Goal: Information Seeking & Learning: Learn about a topic

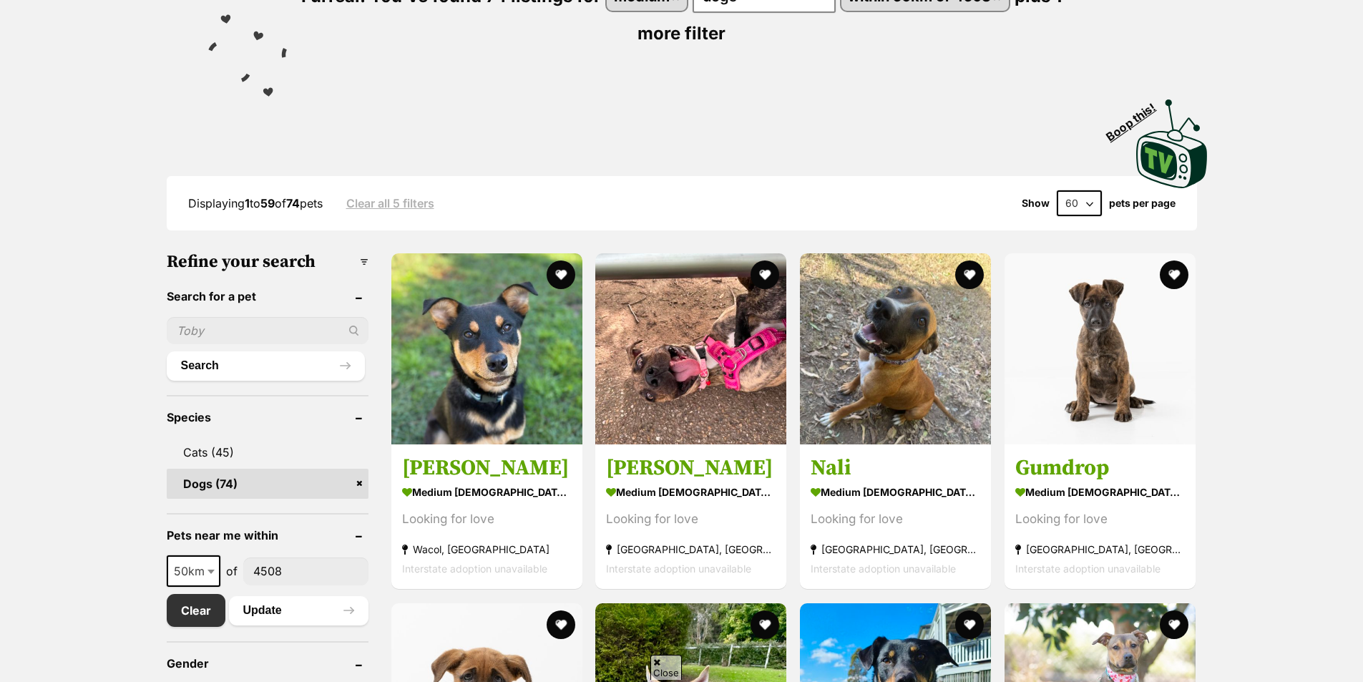
scroll to position [429, 0]
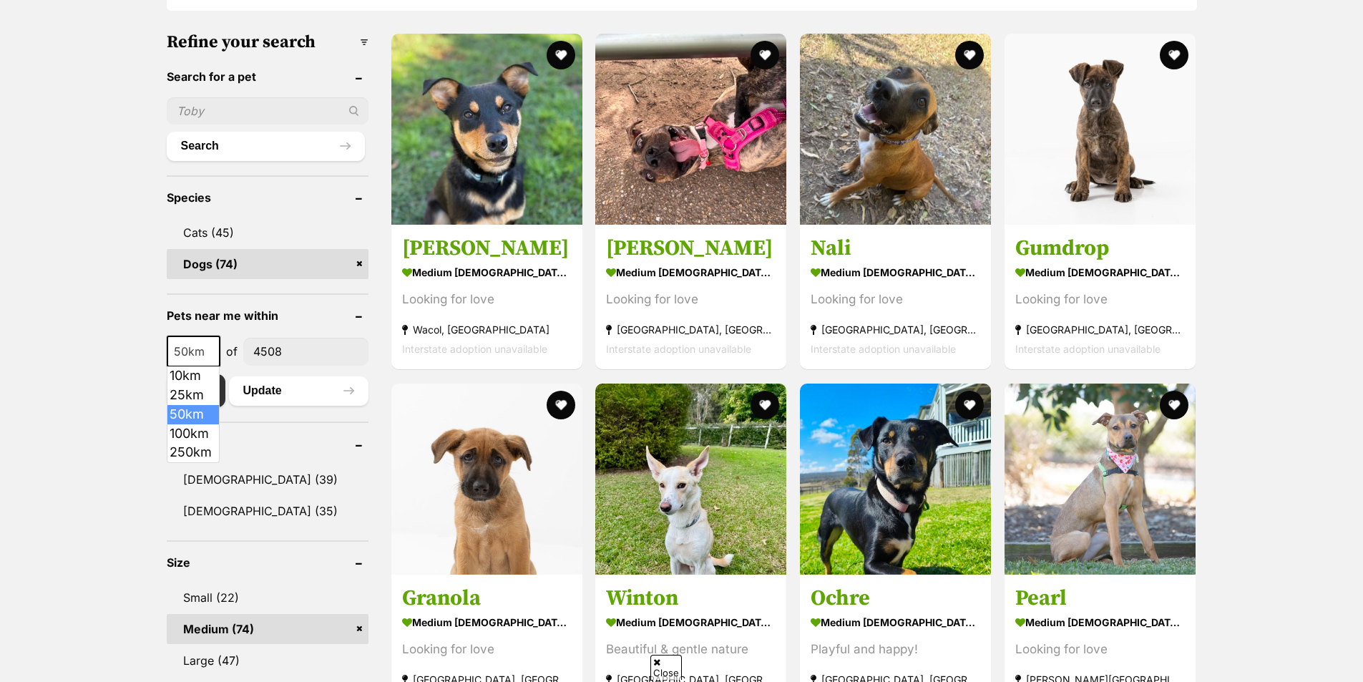
click at [210, 351] on b at bounding box center [211, 352] width 7 height 4
select select "250"
click at [258, 391] on button "Update" at bounding box center [299, 390] width 140 height 29
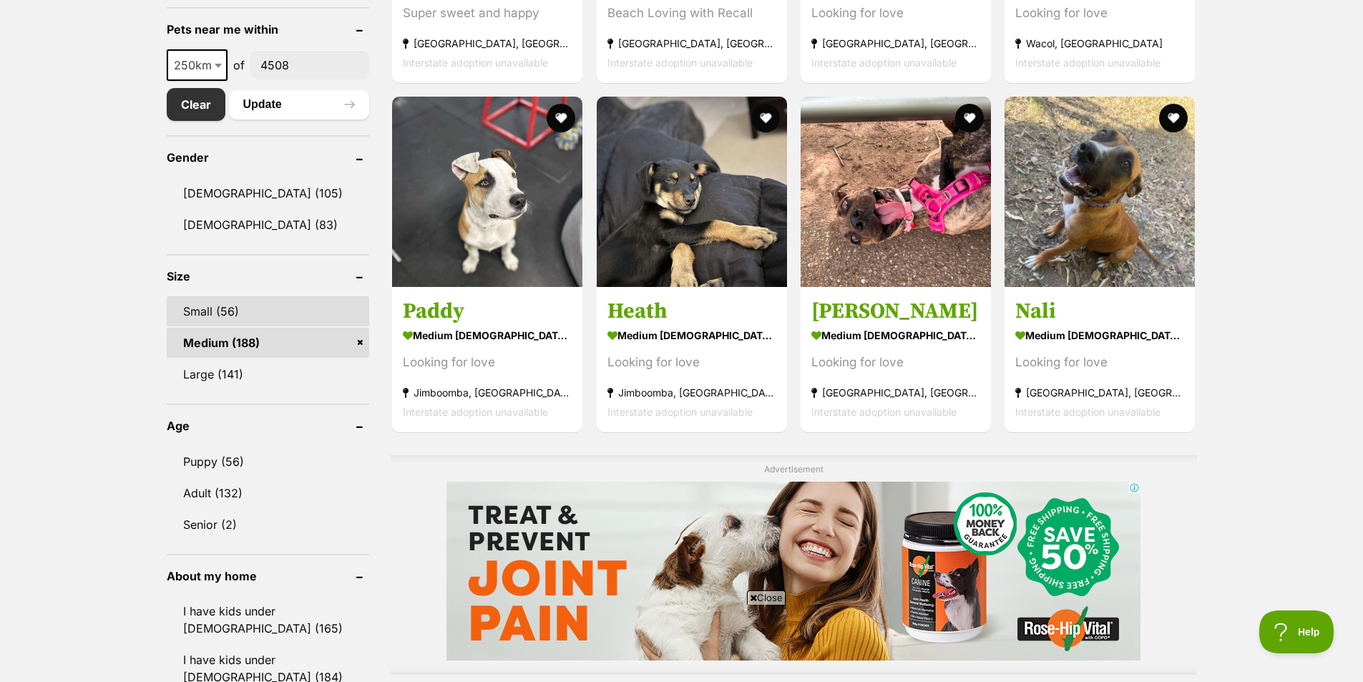
click at [271, 311] on link "Small (56)" at bounding box center [268, 311] width 203 height 30
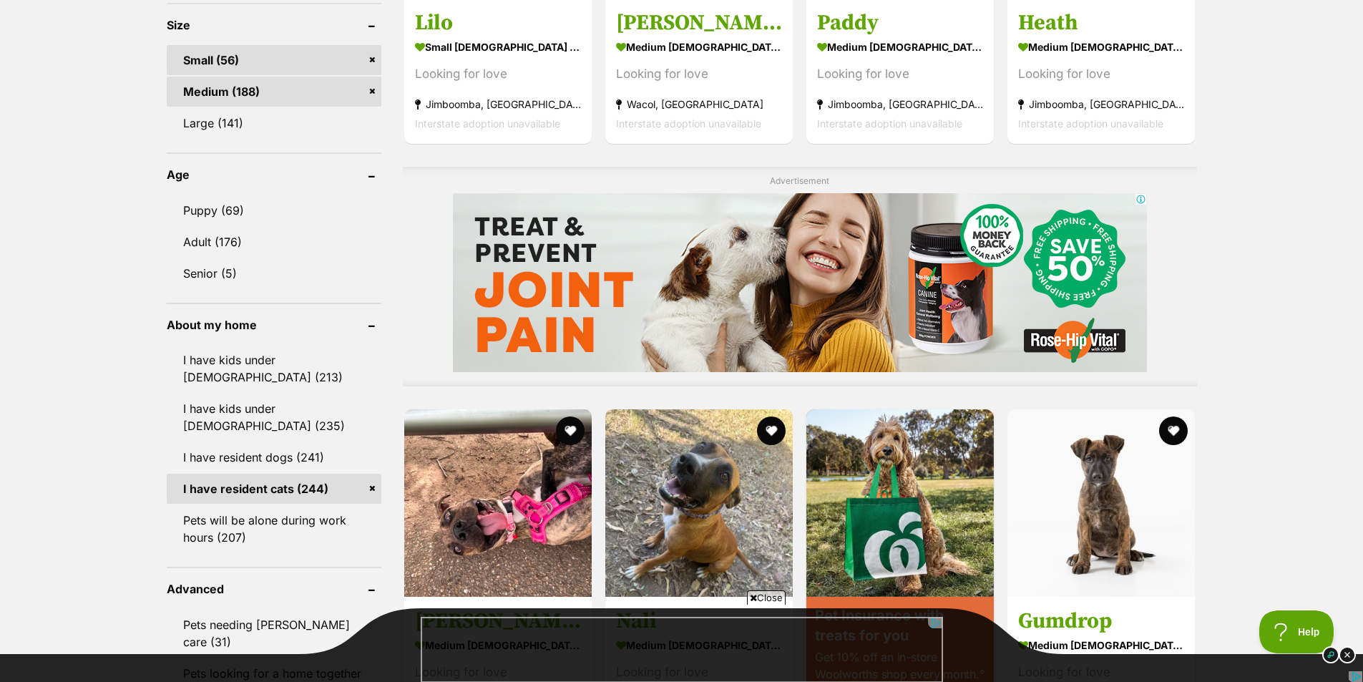
click at [277, 489] on link "I have resident cats (244)" at bounding box center [274, 489] width 215 height 30
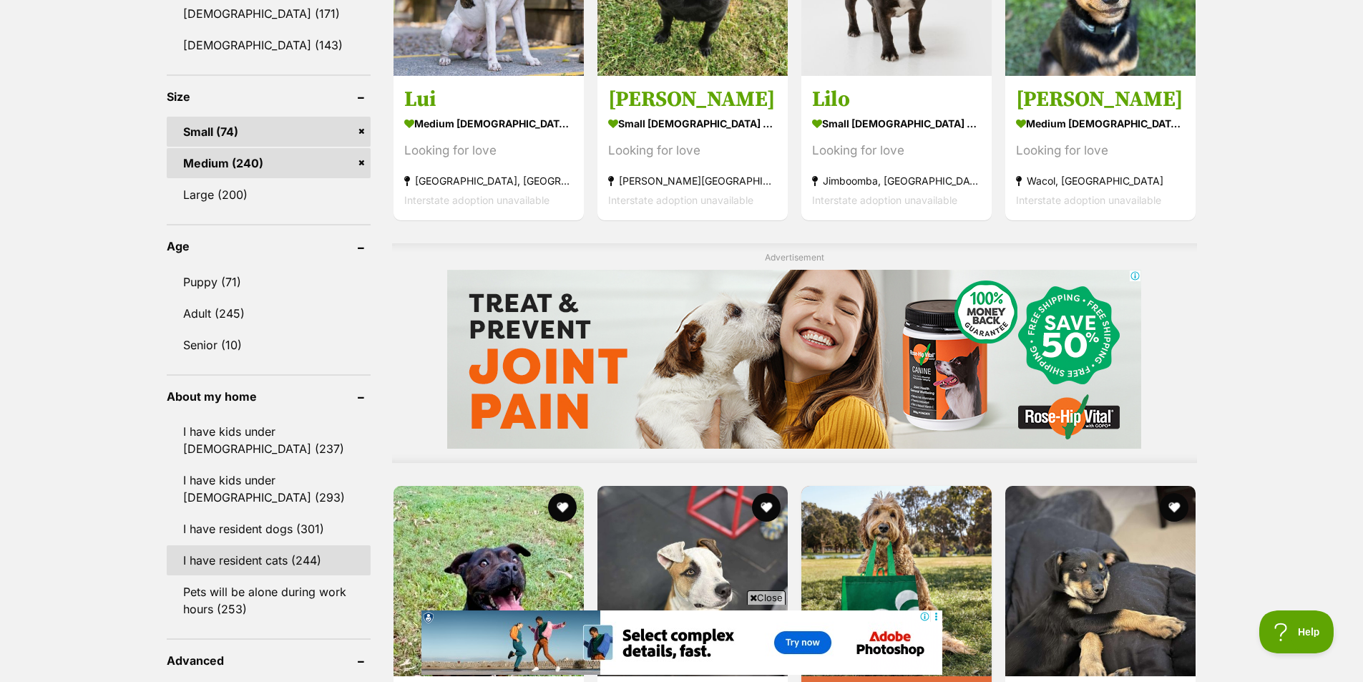
click at [236, 565] on link "I have resident cats (244)" at bounding box center [269, 560] width 204 height 30
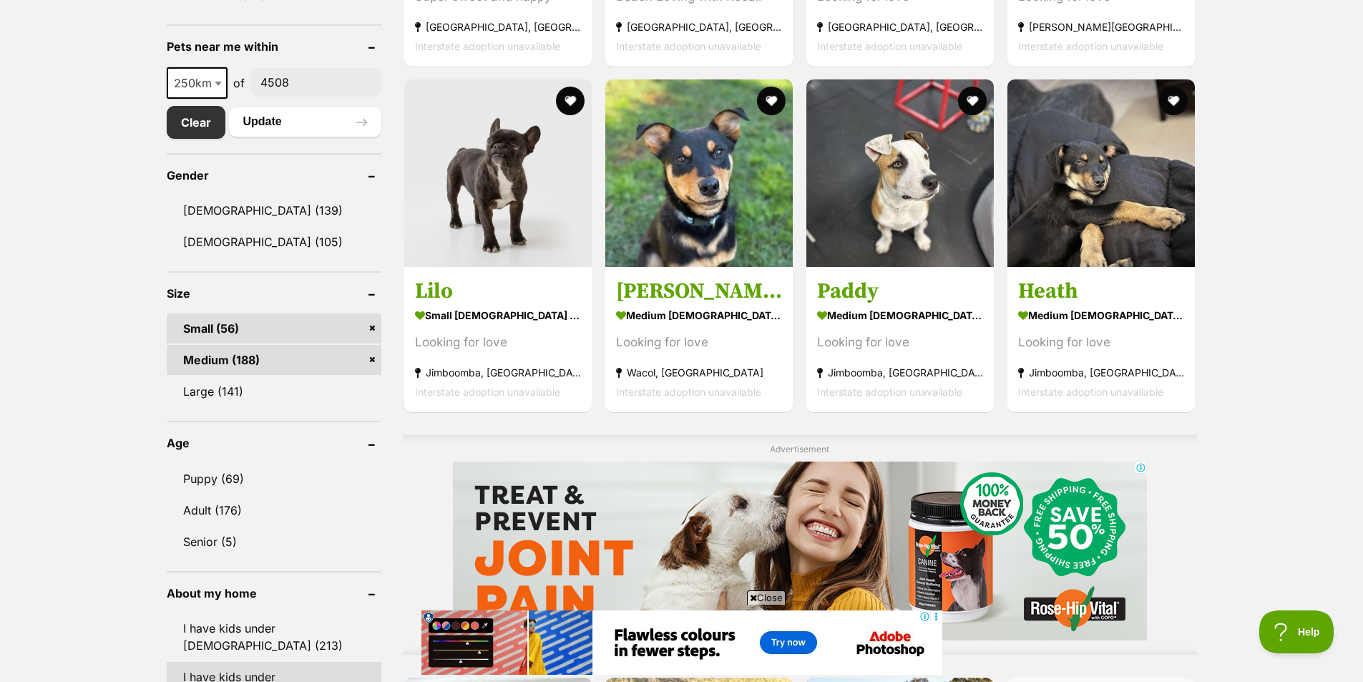
scroll to position [716, 0]
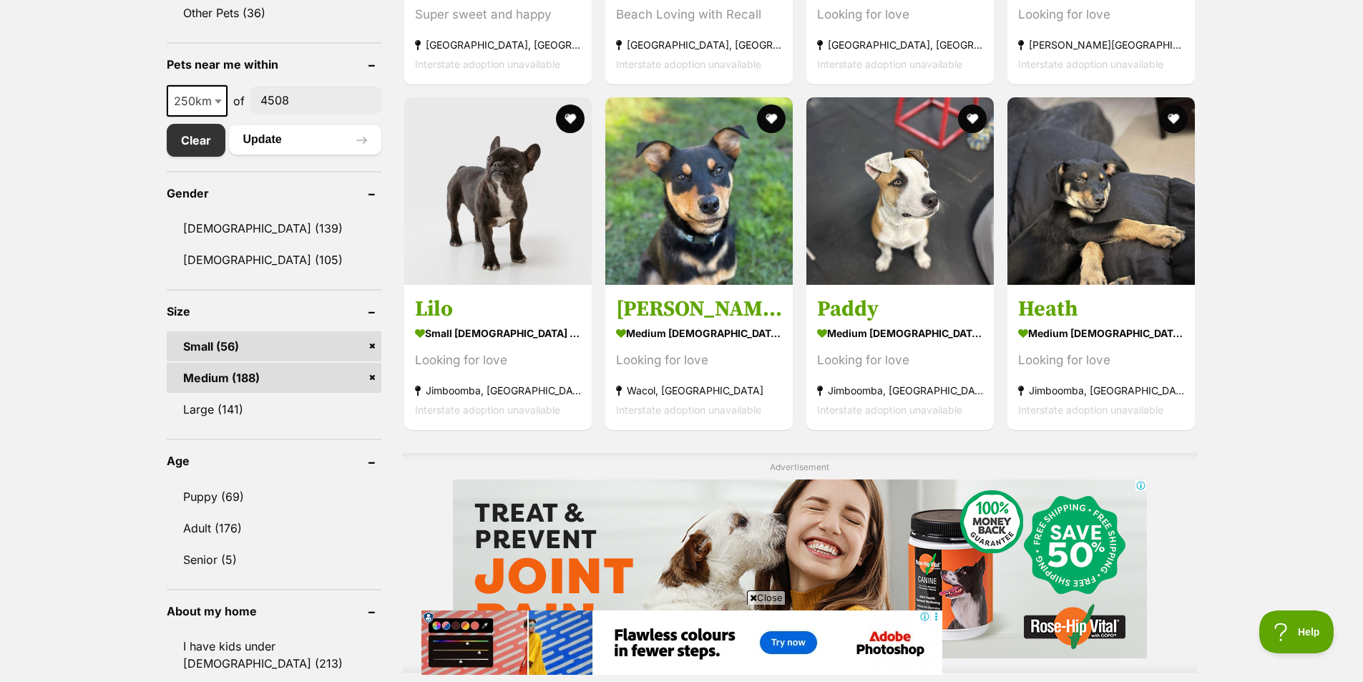
click at [283, 379] on link "Medium (188)" at bounding box center [274, 378] width 215 height 30
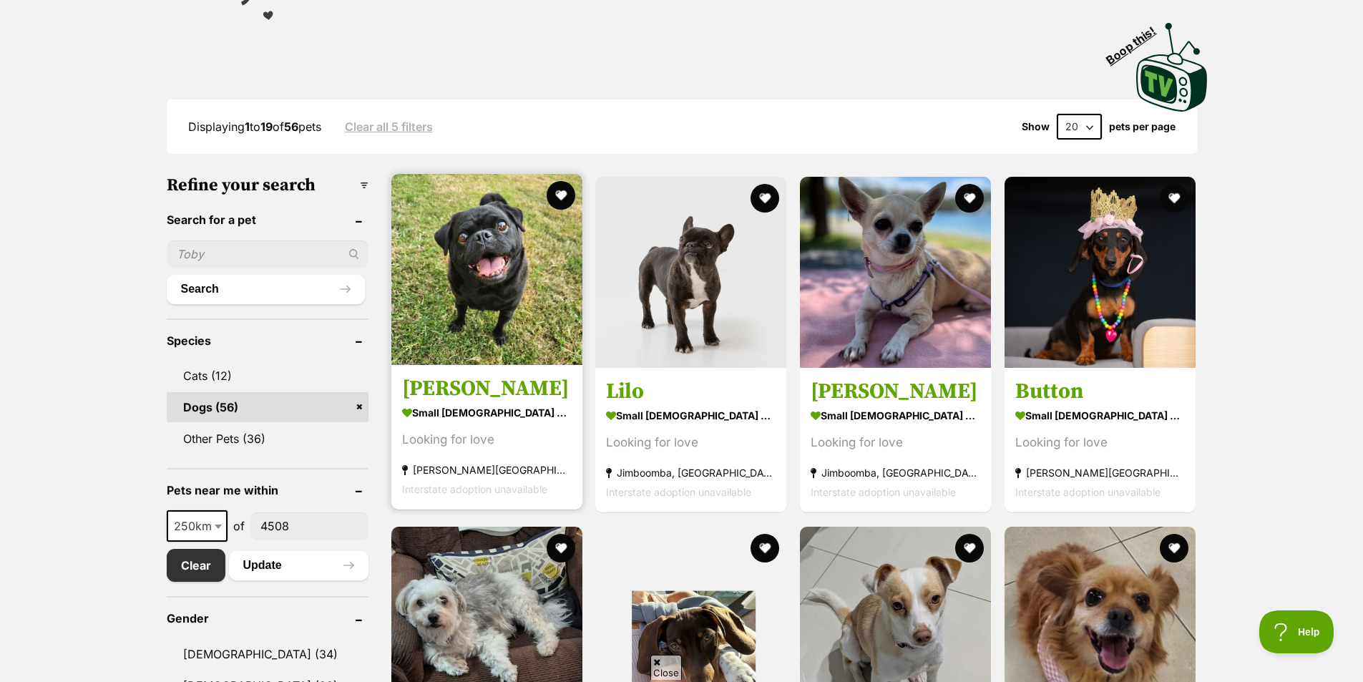
click at [480, 310] on img at bounding box center [486, 269] width 191 height 191
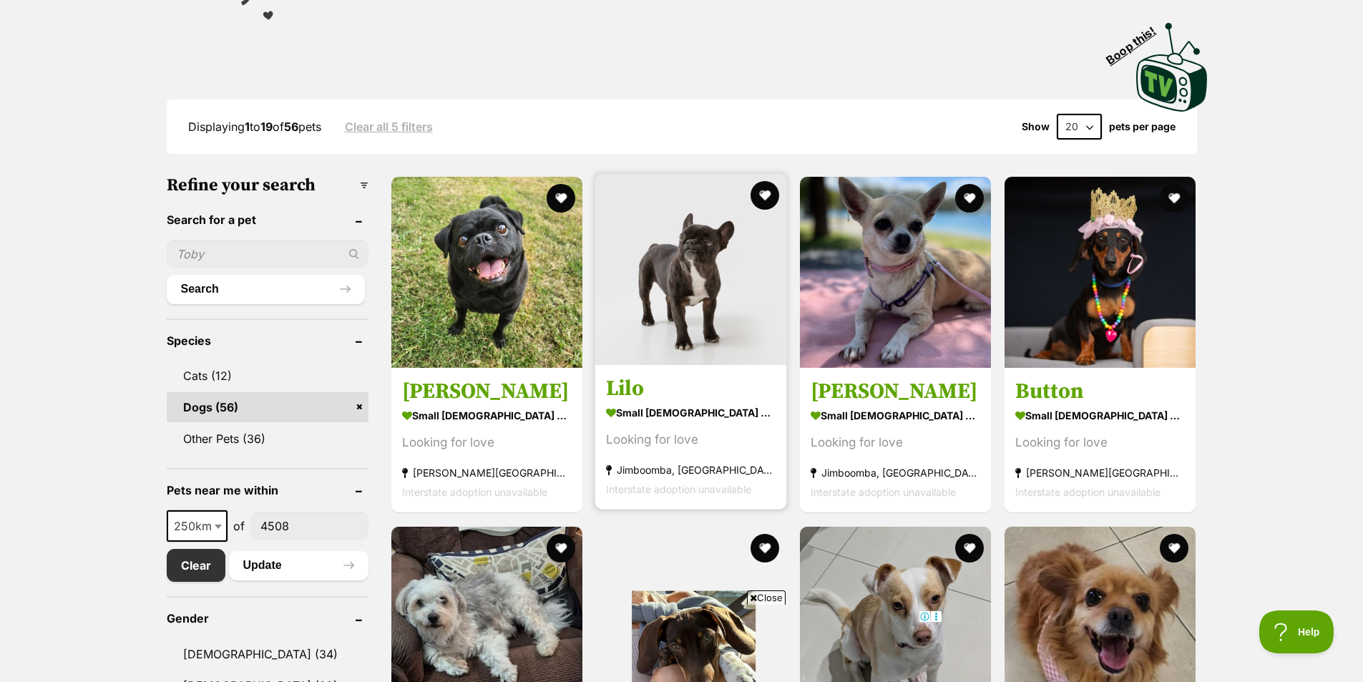
click at [673, 325] on img at bounding box center [690, 269] width 191 height 191
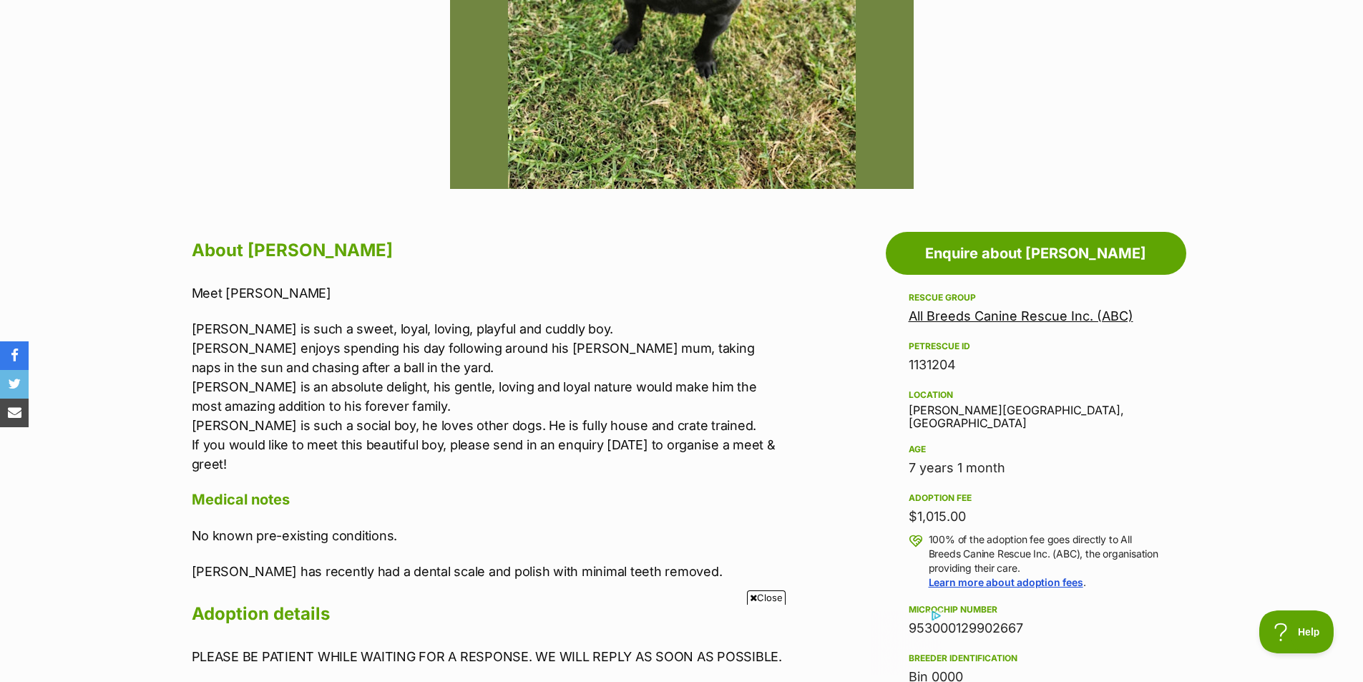
scroll to position [143, 0]
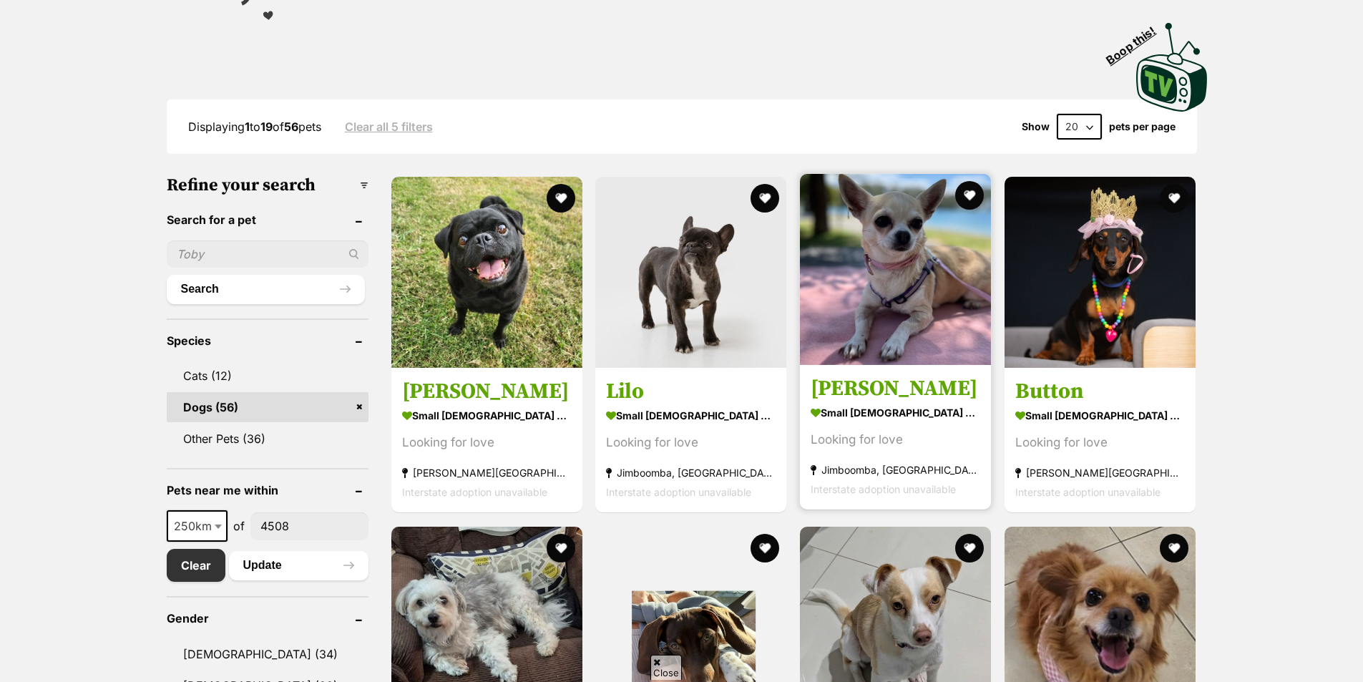
click at [857, 276] on img at bounding box center [895, 269] width 191 height 191
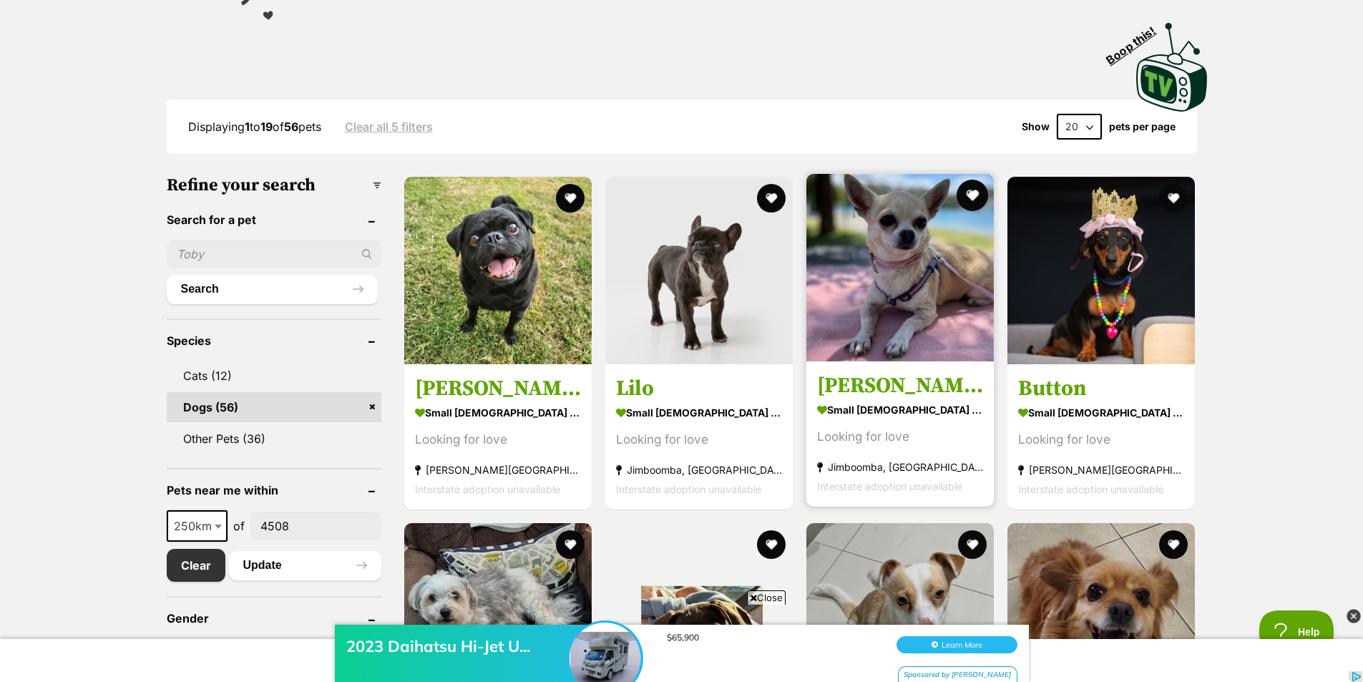
click at [973, 198] on button "favourite" at bounding box center [972, 195] width 31 height 31
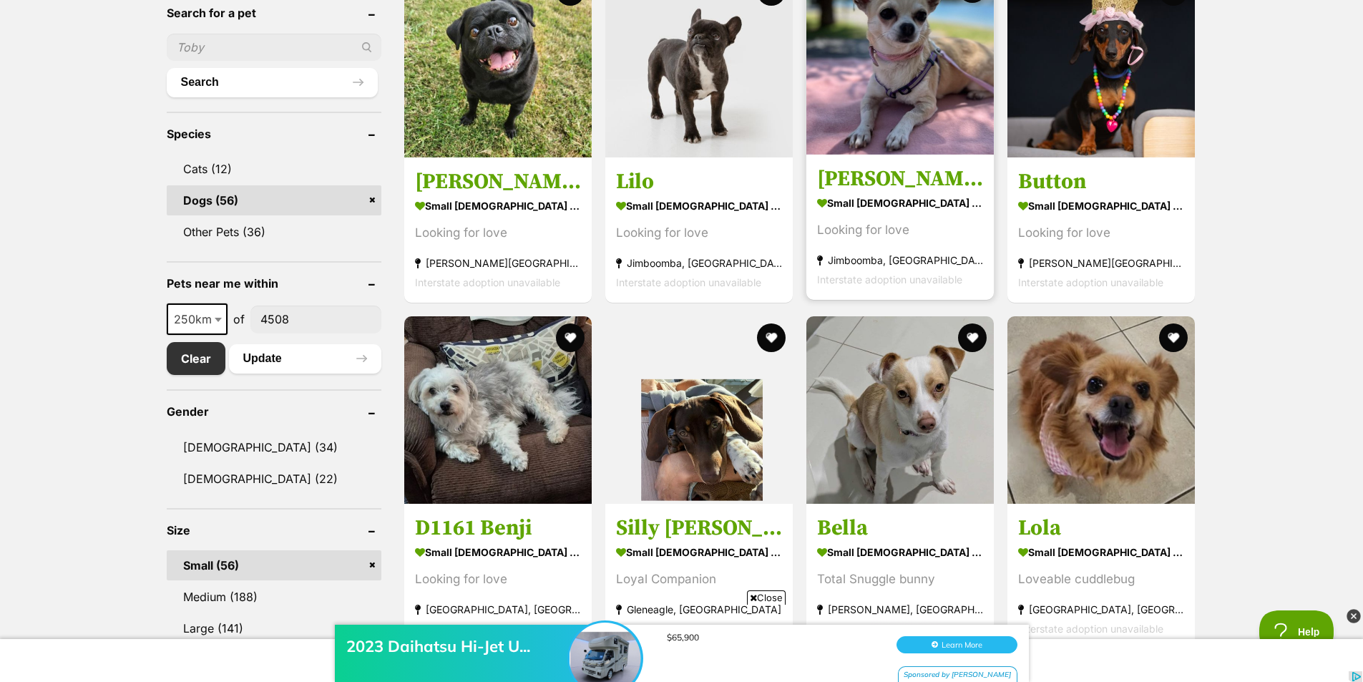
scroll to position [501, 0]
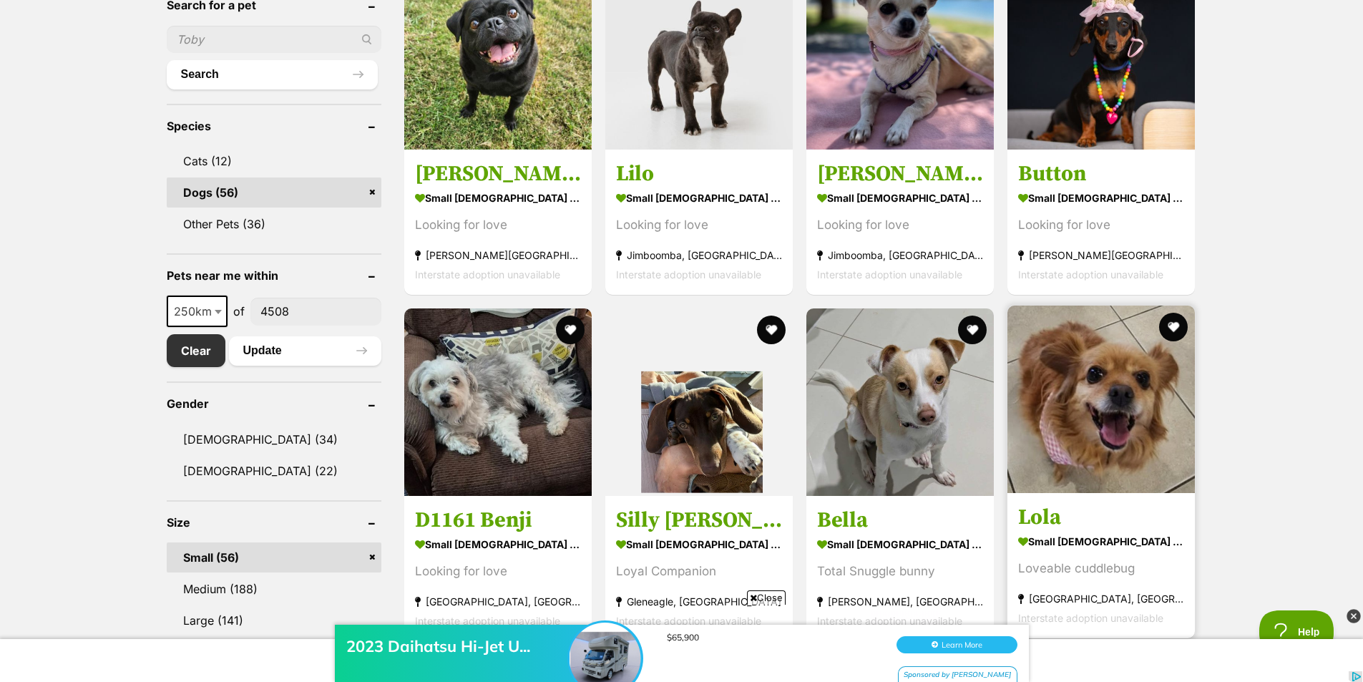
click at [1104, 414] on img at bounding box center [1102, 400] width 188 height 188
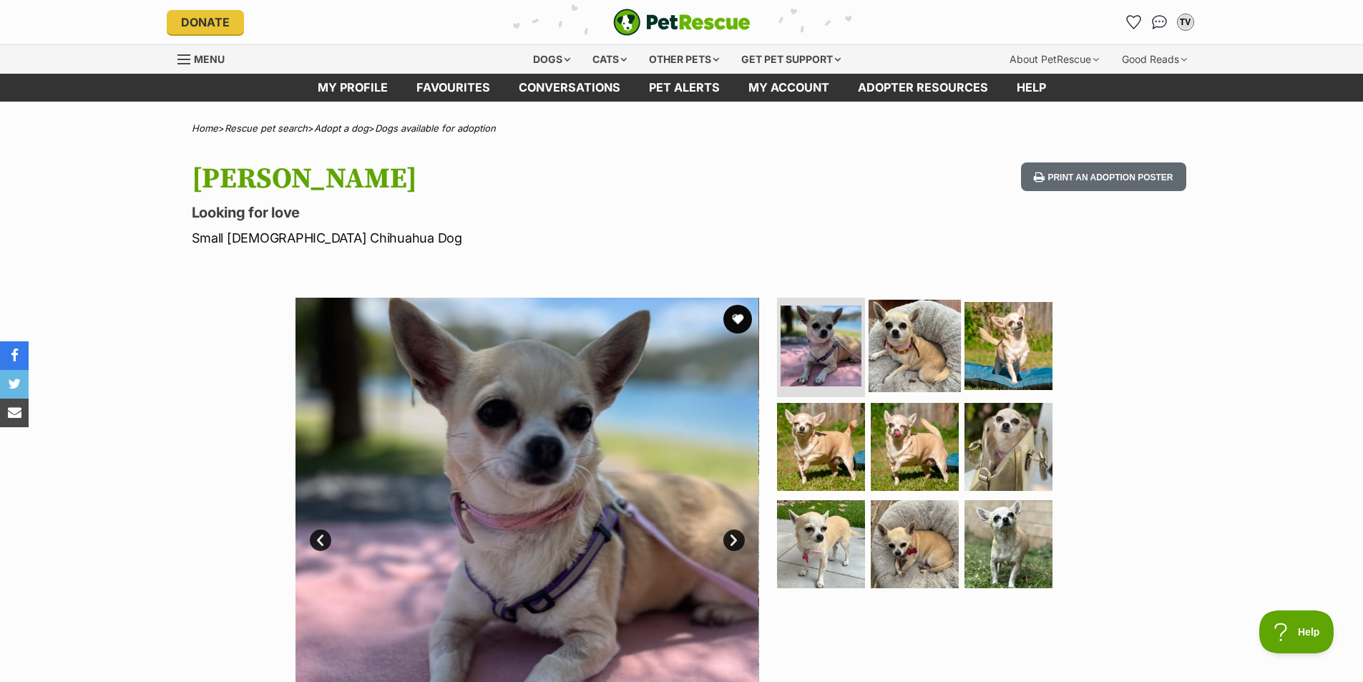
click at [903, 351] on img at bounding box center [915, 345] width 92 height 92
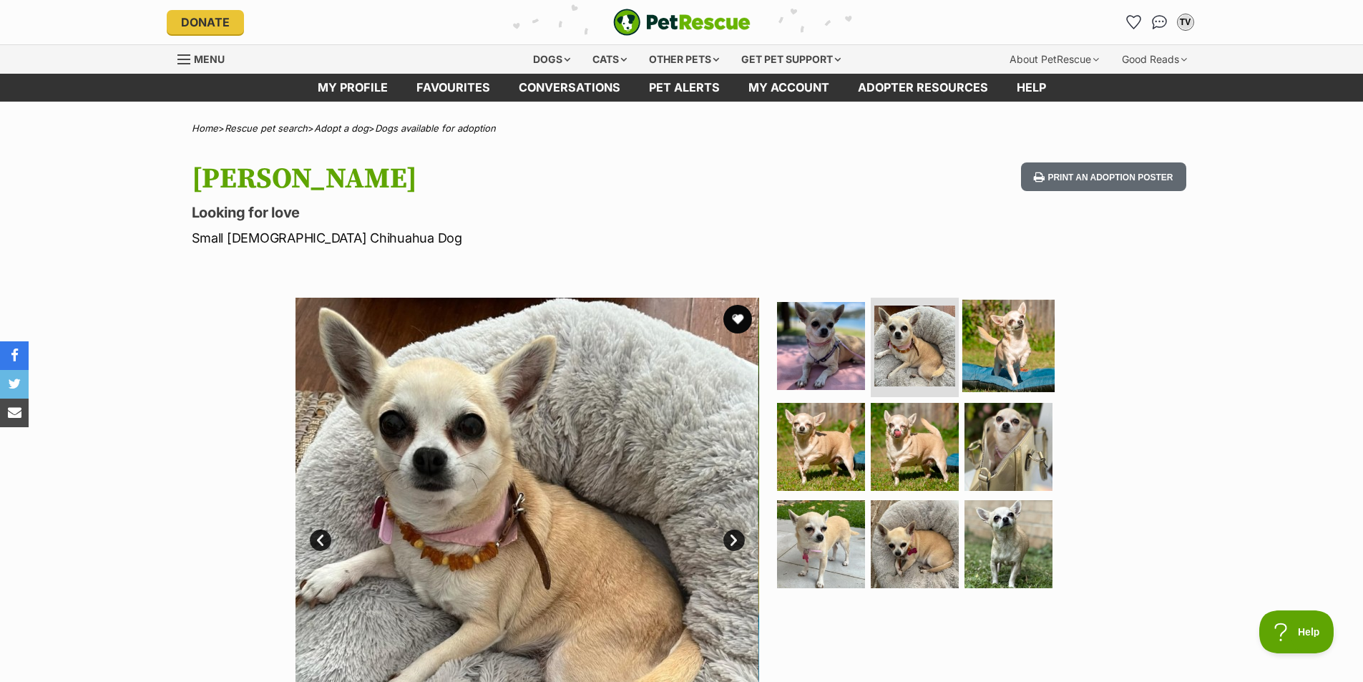
click at [998, 341] on img at bounding box center [1009, 345] width 92 height 92
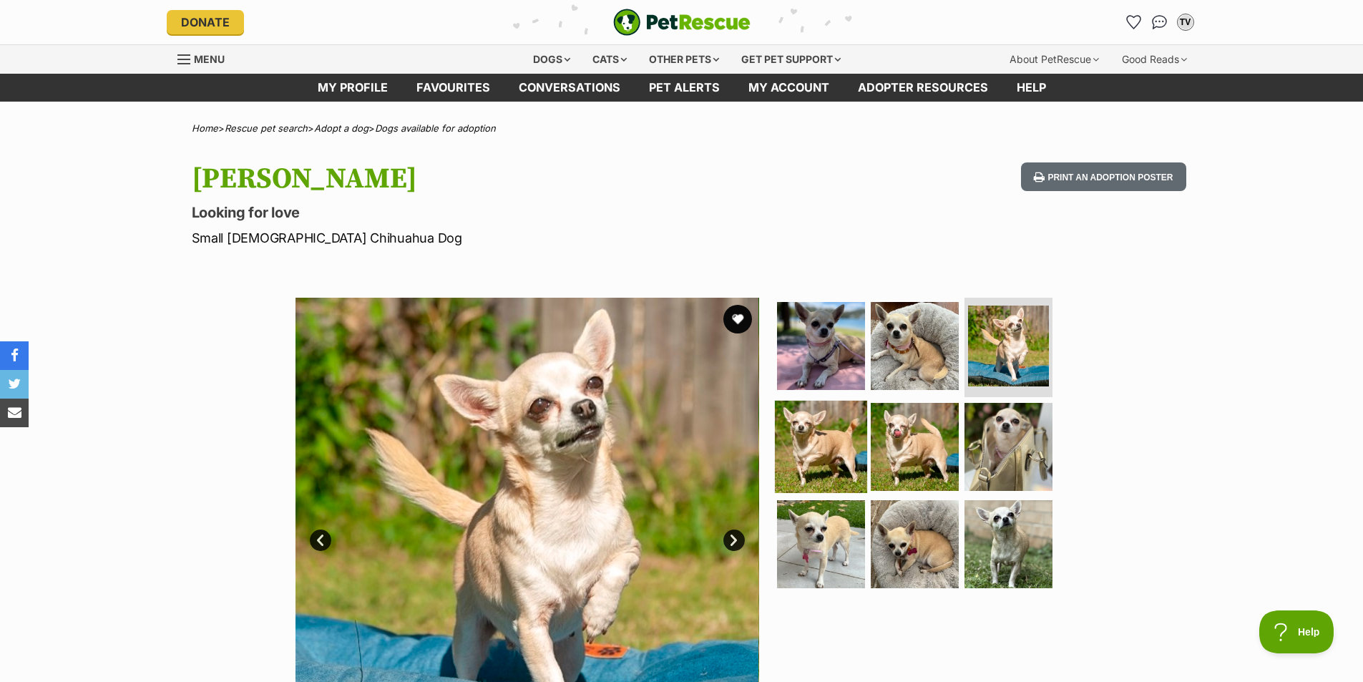
click at [810, 445] on img at bounding box center [821, 447] width 92 height 92
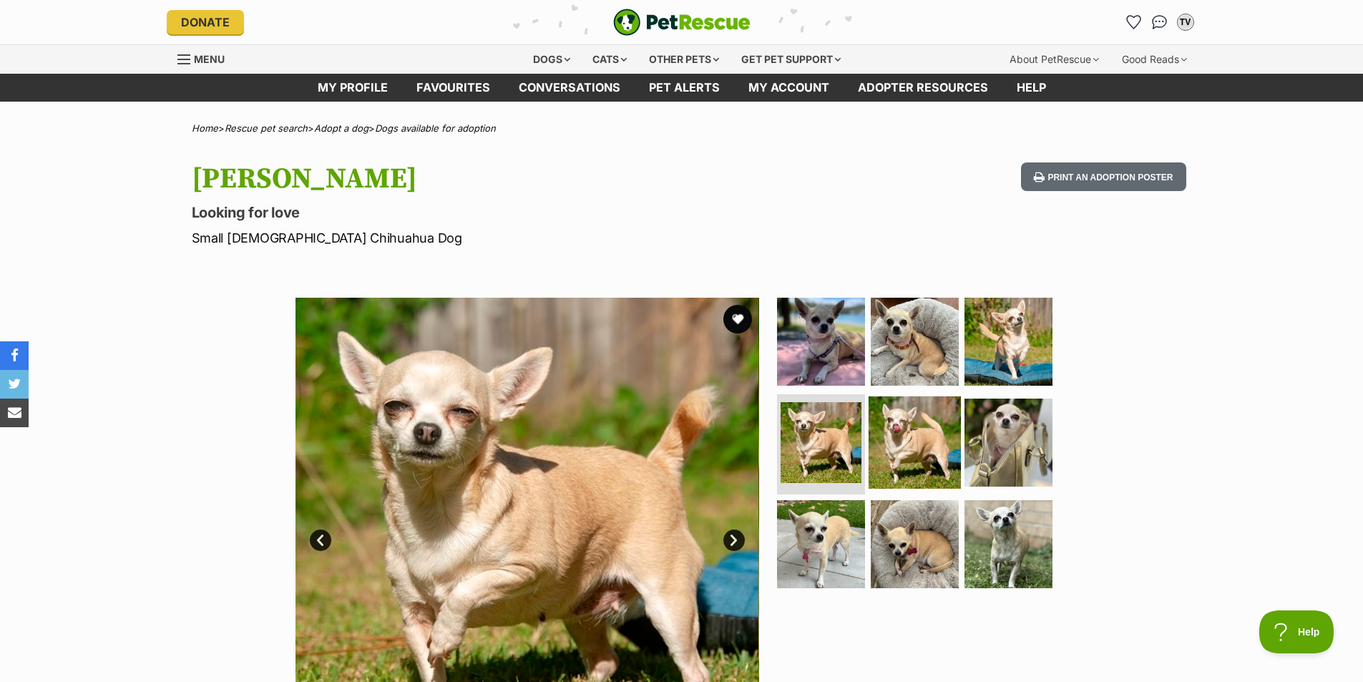
click at [905, 442] on img at bounding box center [915, 442] width 92 height 92
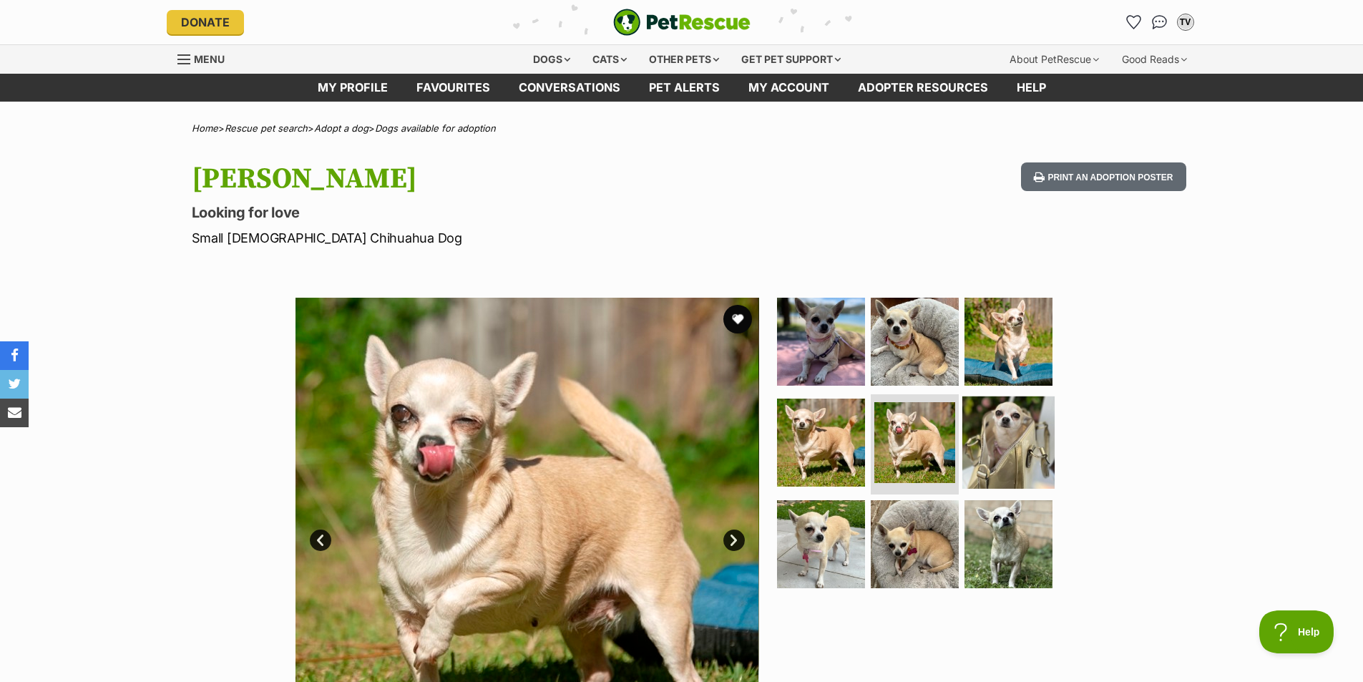
click at [1006, 429] on img at bounding box center [1009, 442] width 92 height 92
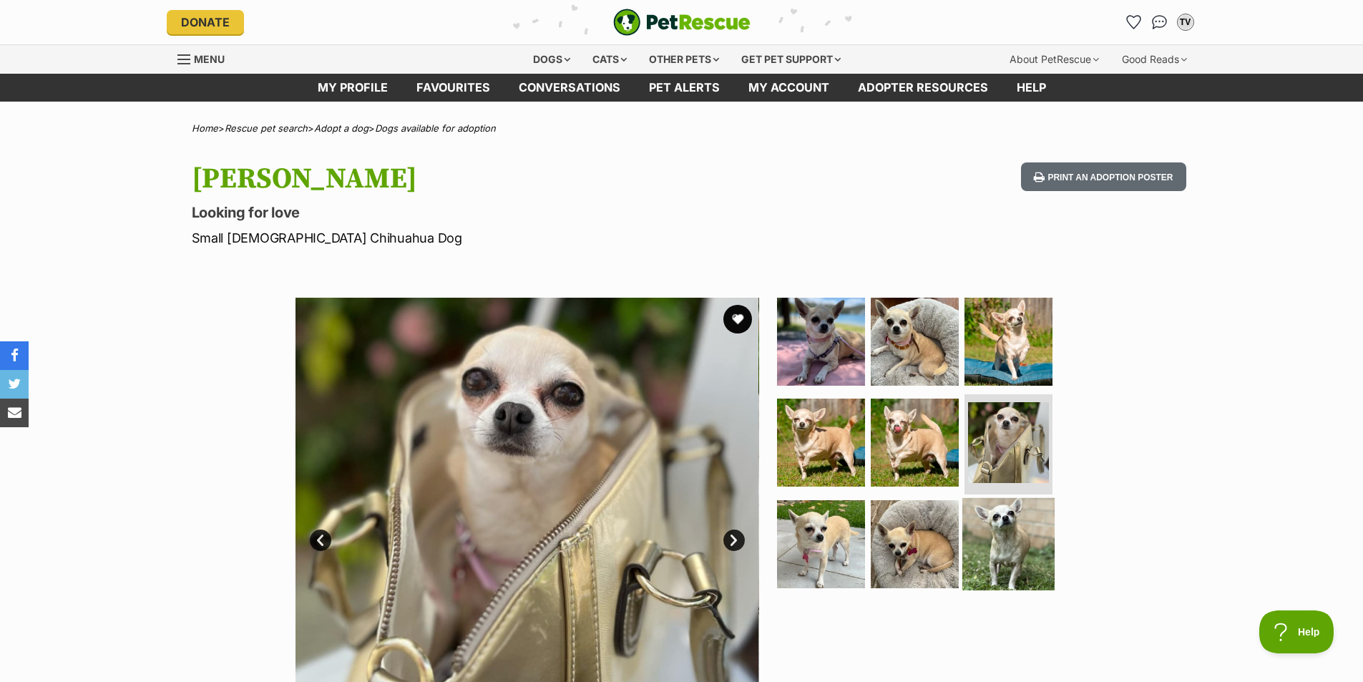
click at [998, 529] on img at bounding box center [1009, 544] width 92 height 92
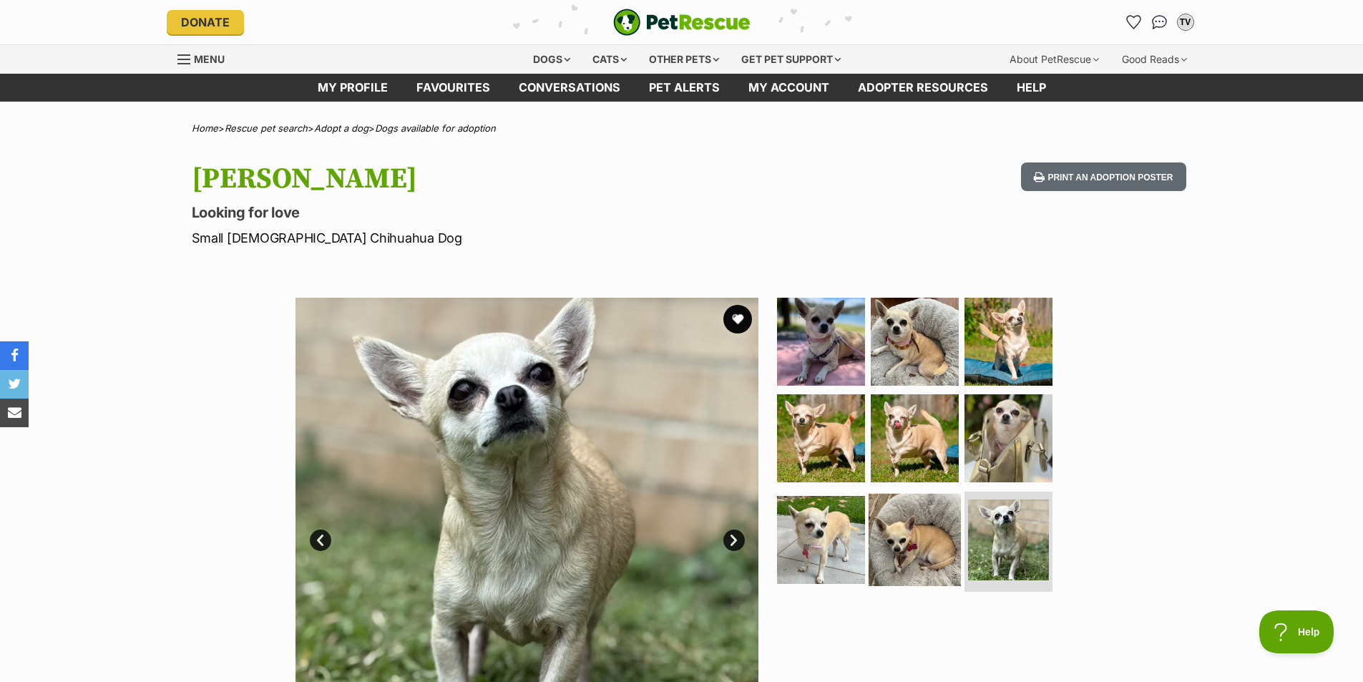
click at [912, 527] on img at bounding box center [915, 540] width 92 height 92
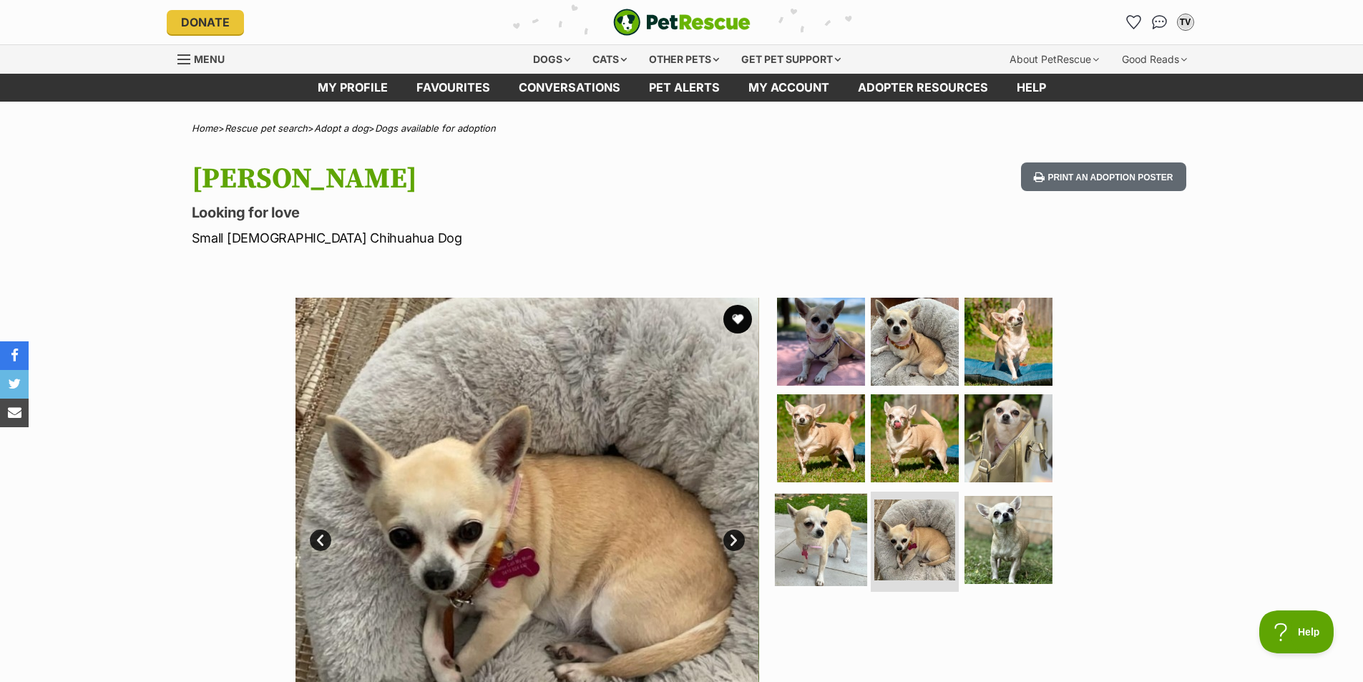
click at [837, 530] on img at bounding box center [821, 540] width 92 height 92
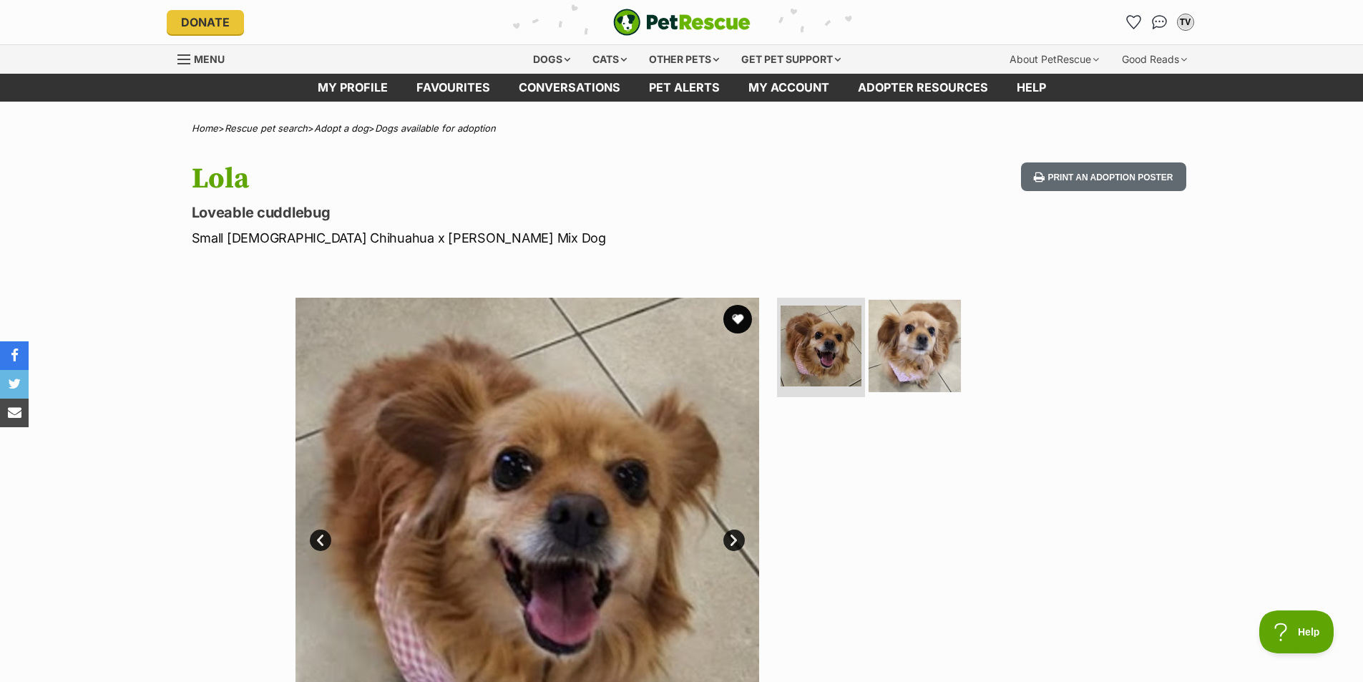
click at [916, 354] on img at bounding box center [915, 345] width 92 height 92
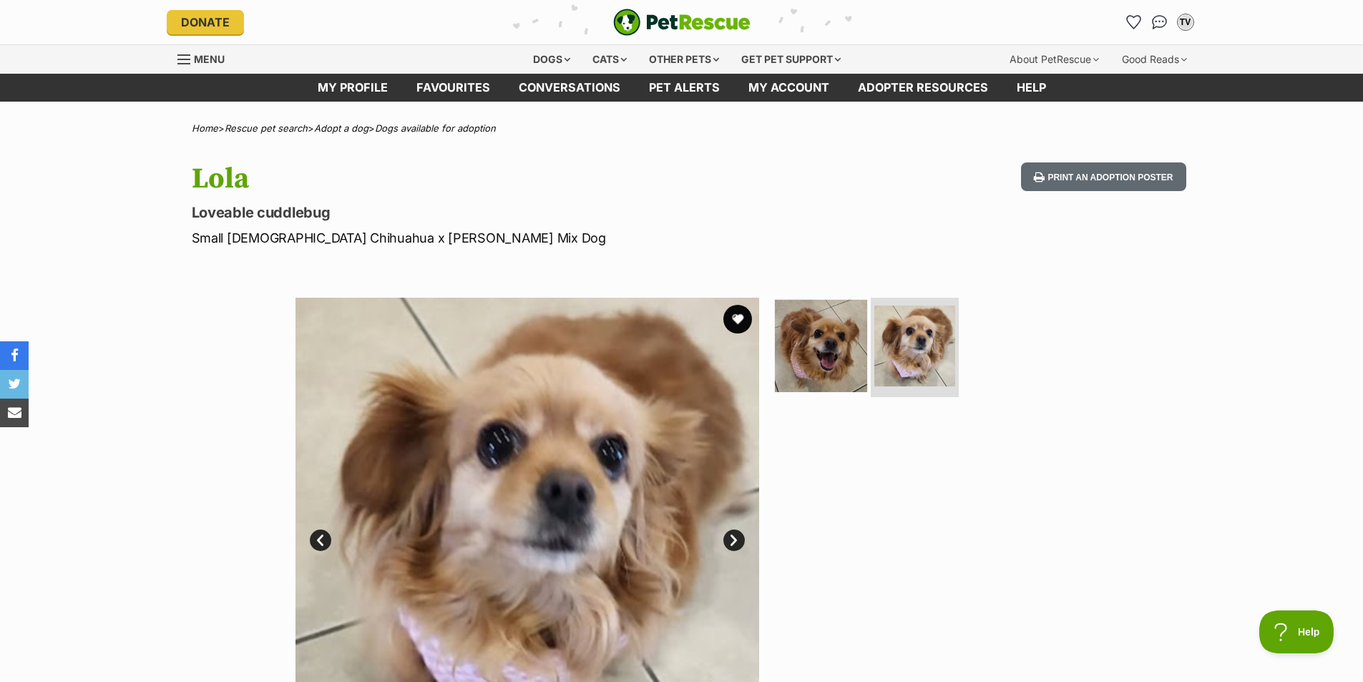
click at [821, 366] on img at bounding box center [821, 345] width 92 height 92
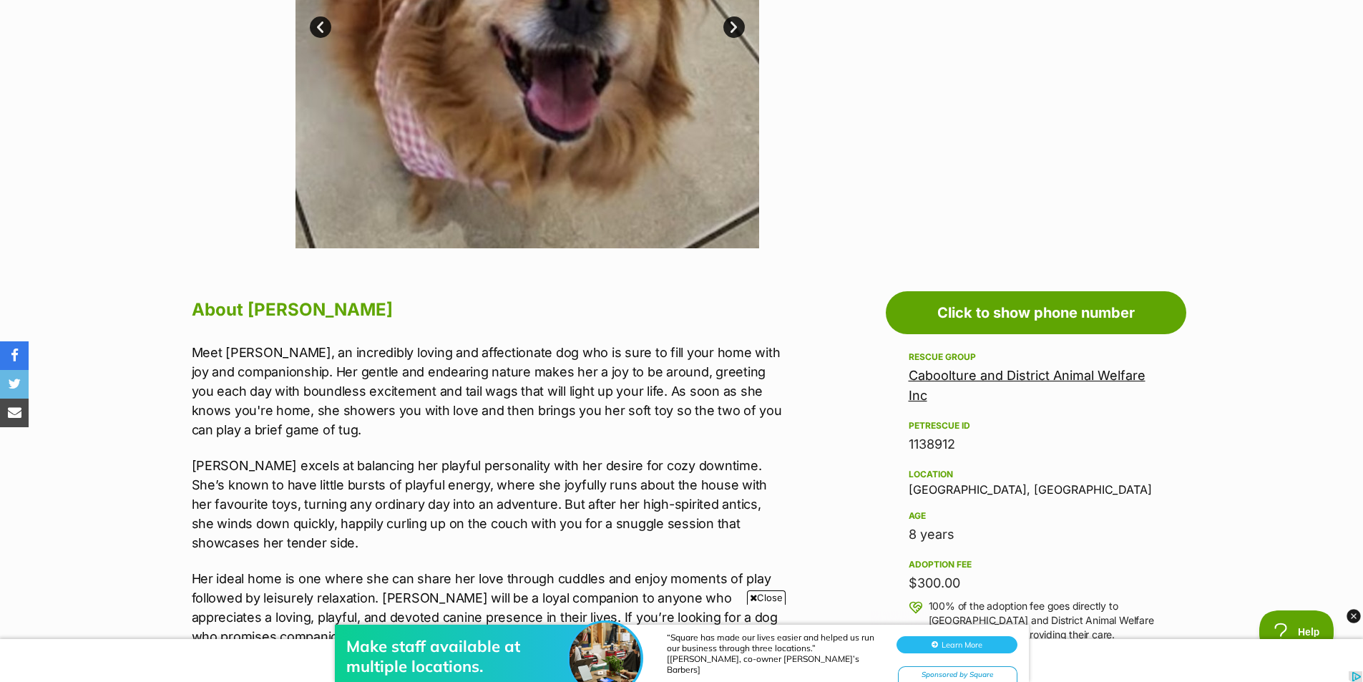
scroll to position [644, 0]
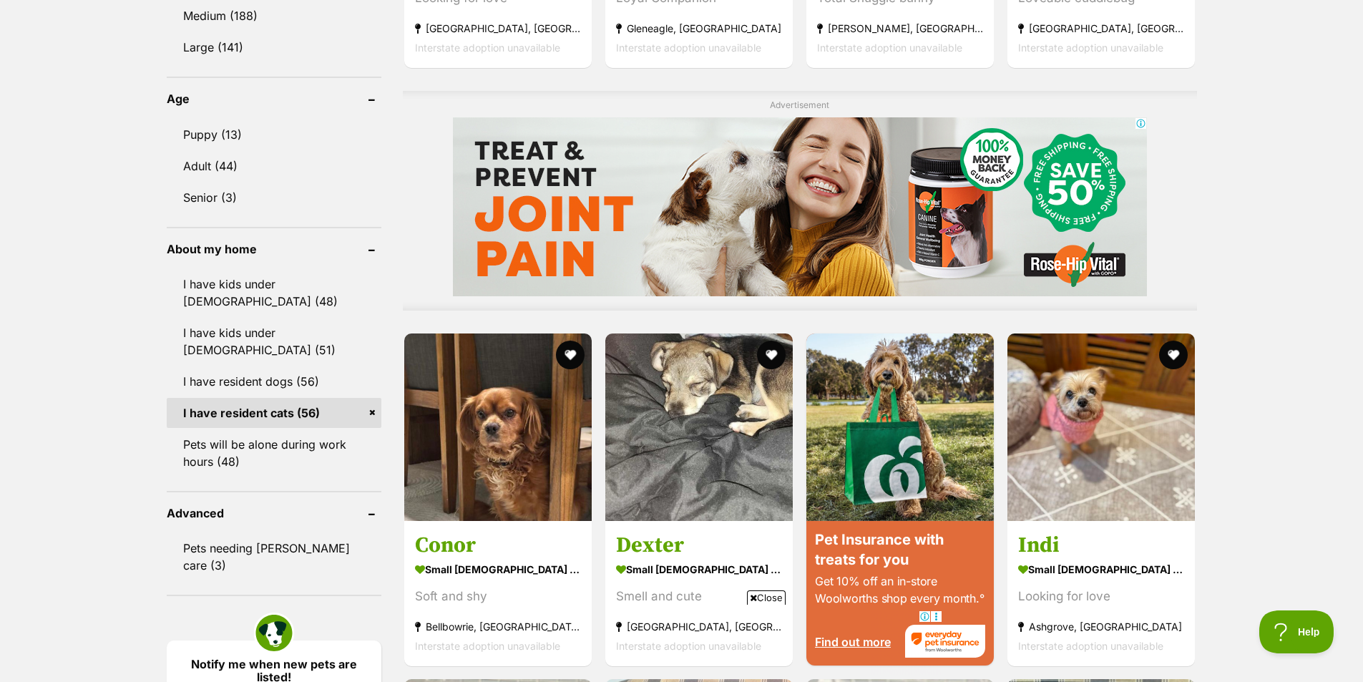
scroll to position [1146, 0]
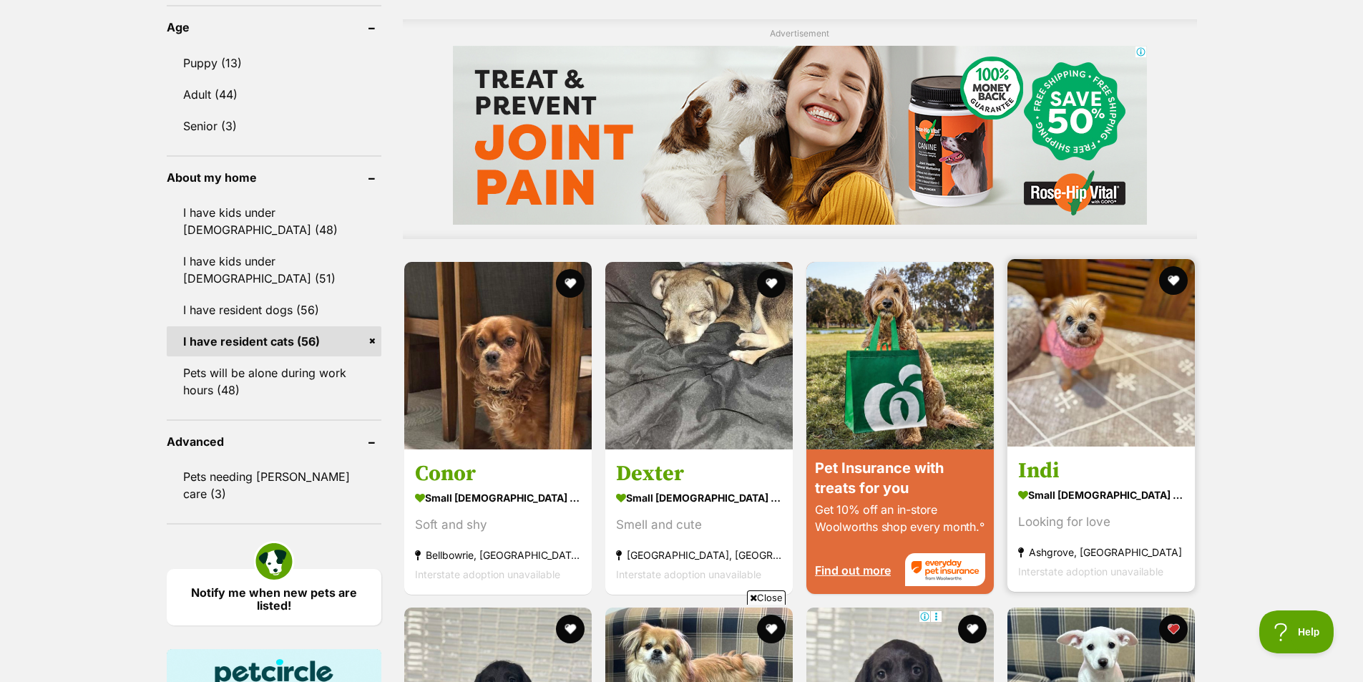
click at [1099, 357] on img at bounding box center [1102, 353] width 188 height 188
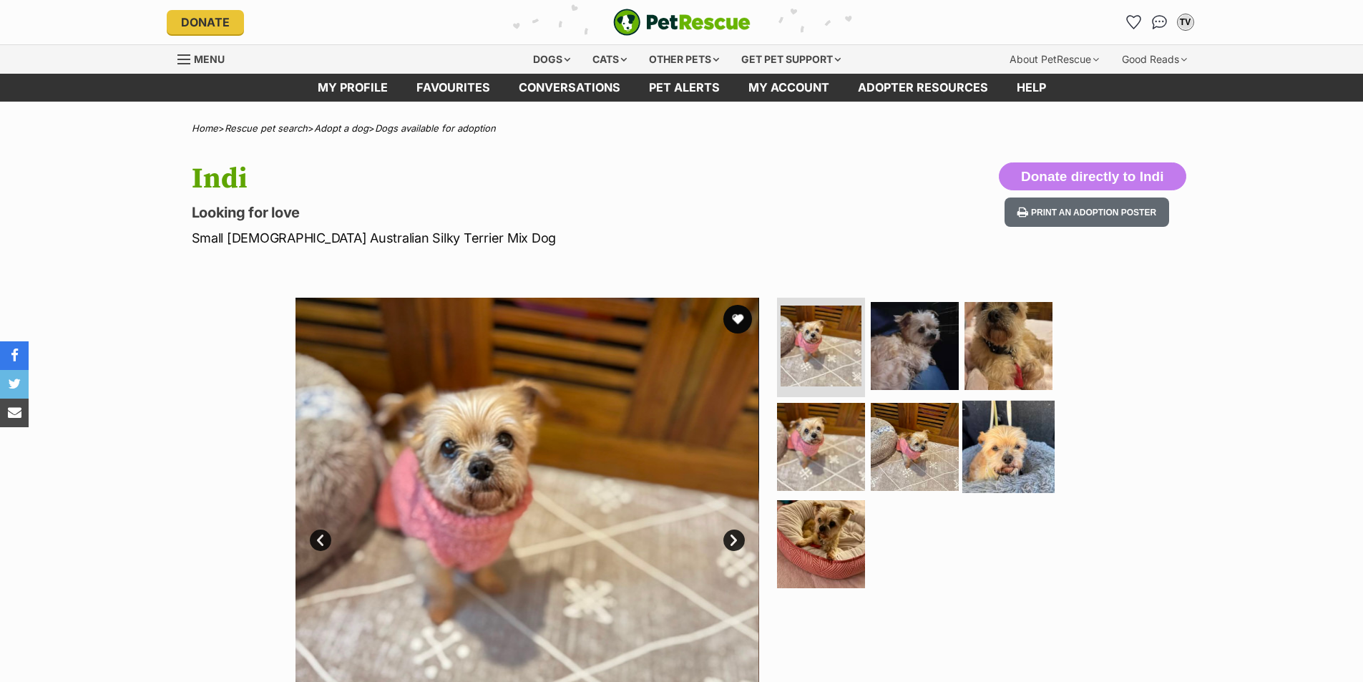
click at [1011, 457] on img at bounding box center [1009, 447] width 92 height 92
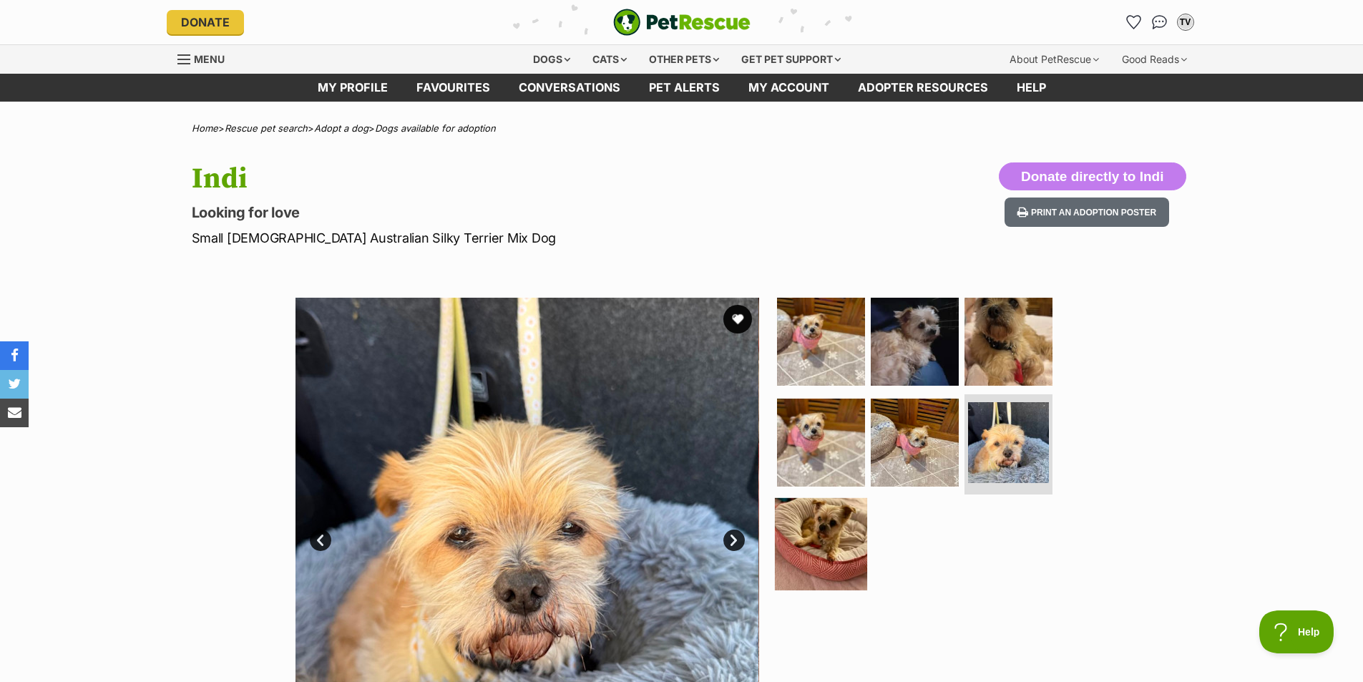
click at [816, 537] on img at bounding box center [821, 544] width 92 height 92
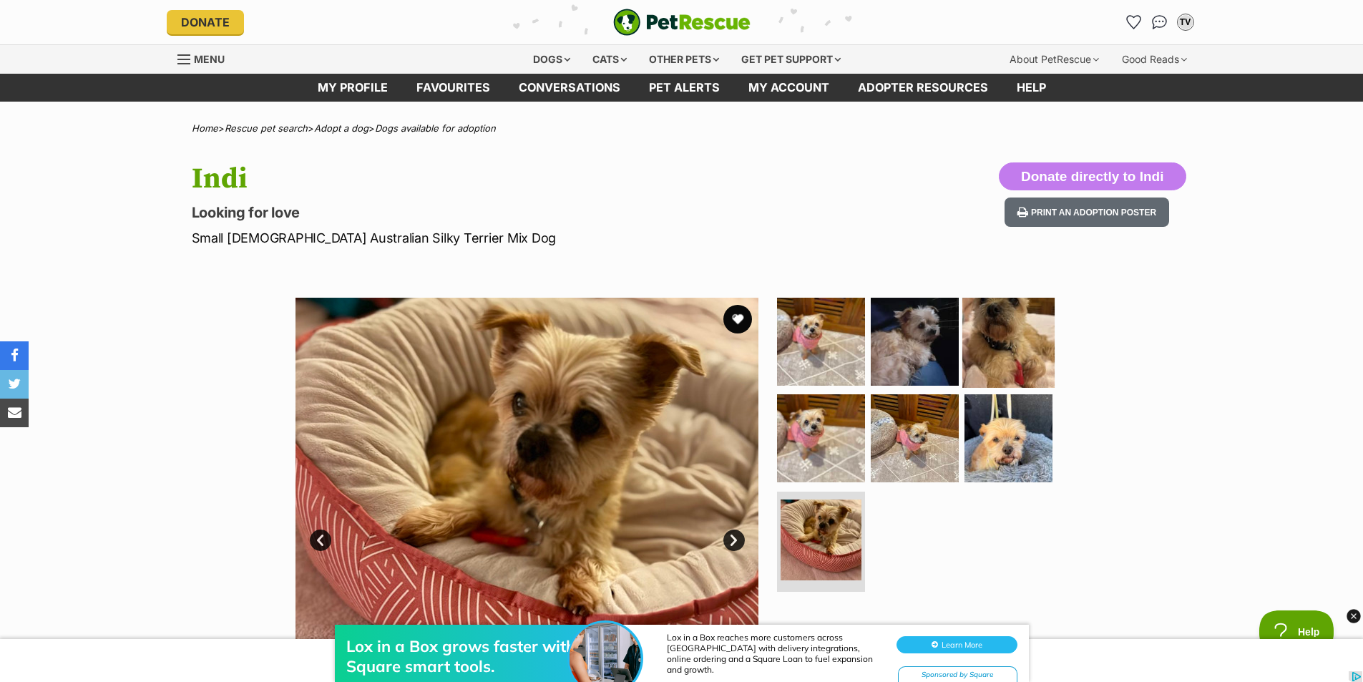
click at [1021, 335] on img at bounding box center [1009, 341] width 92 height 92
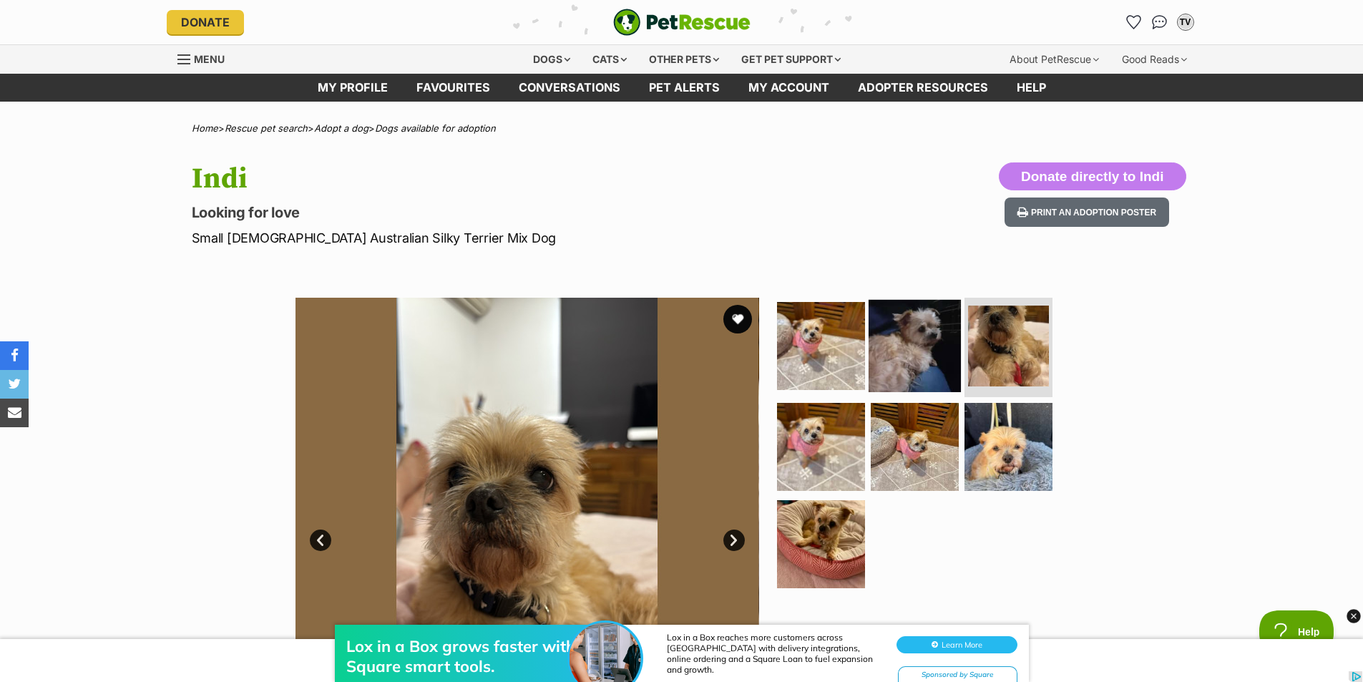
click at [906, 336] on img at bounding box center [915, 345] width 92 height 92
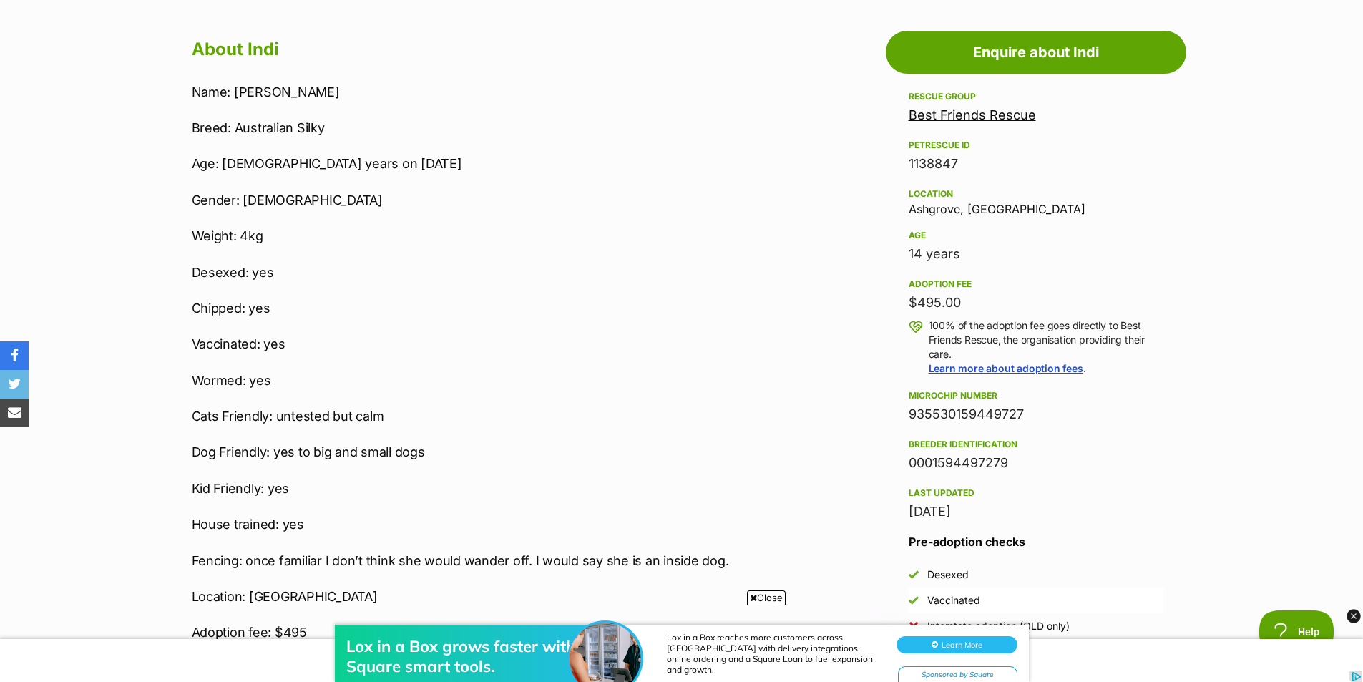
scroll to position [787, 0]
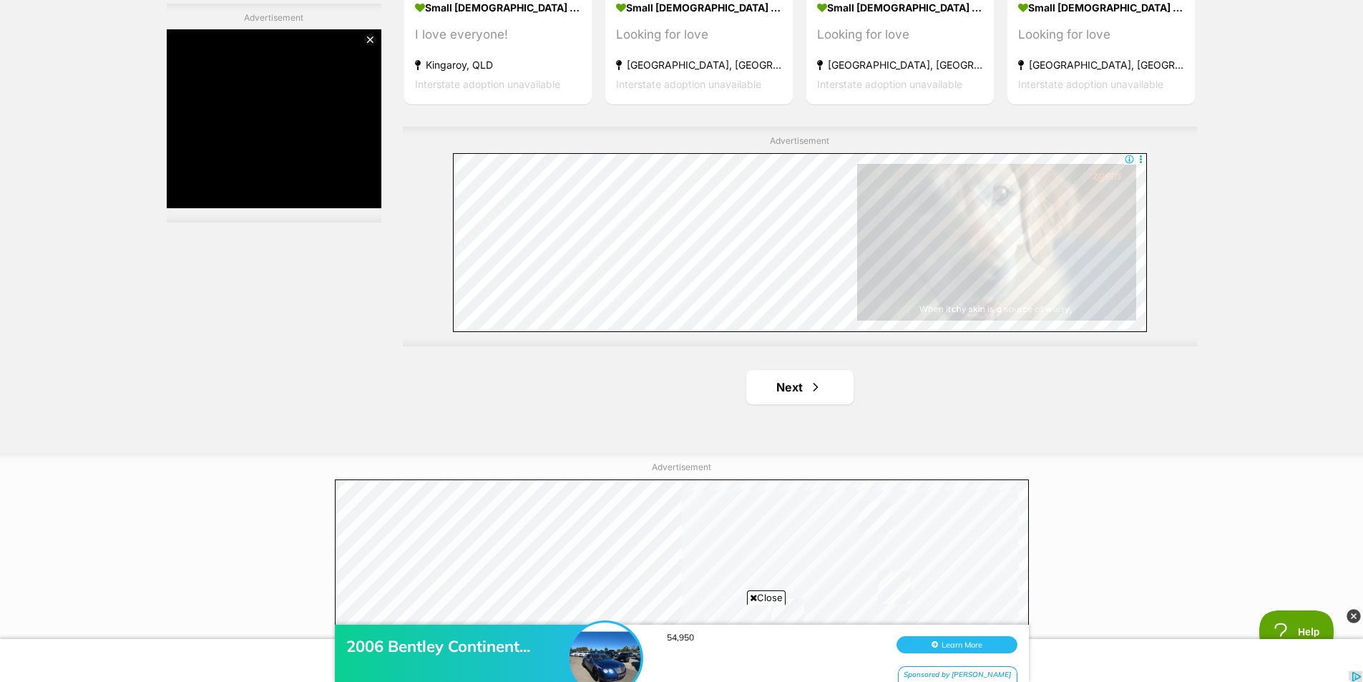
scroll to position [2560, 0]
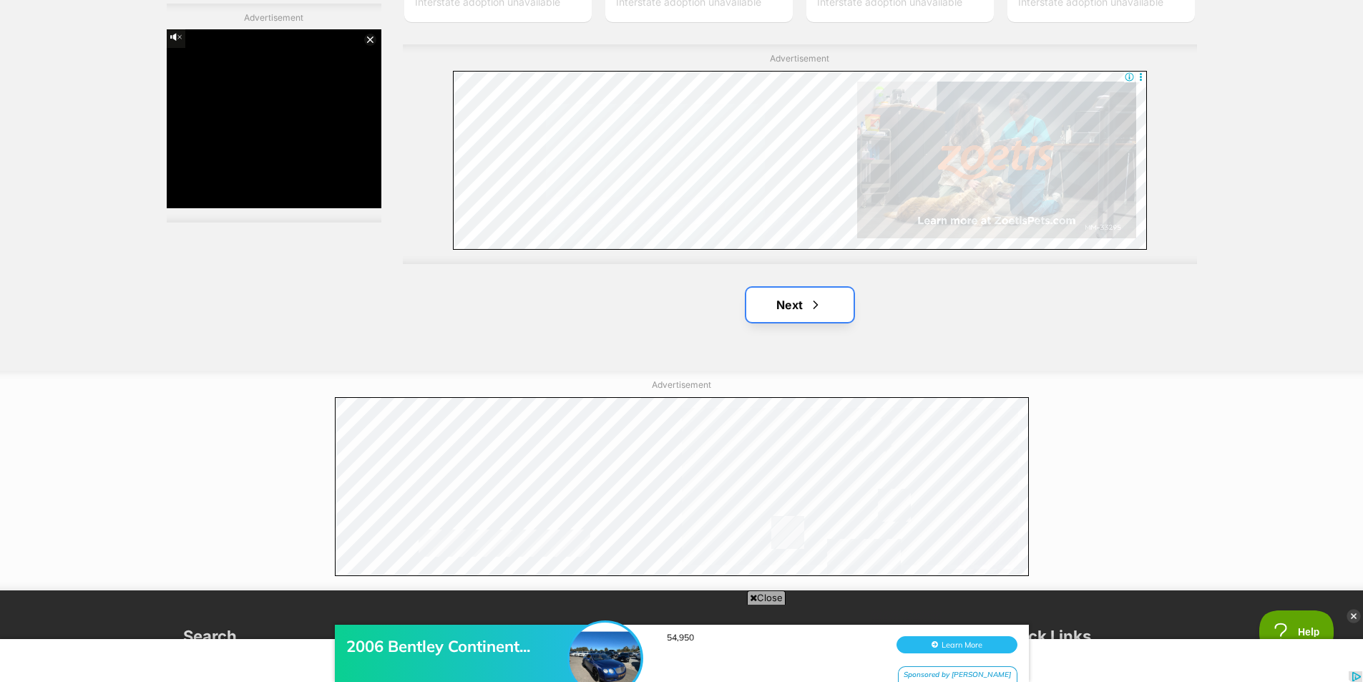
click at [799, 313] on link "Next" at bounding box center [799, 305] width 107 height 34
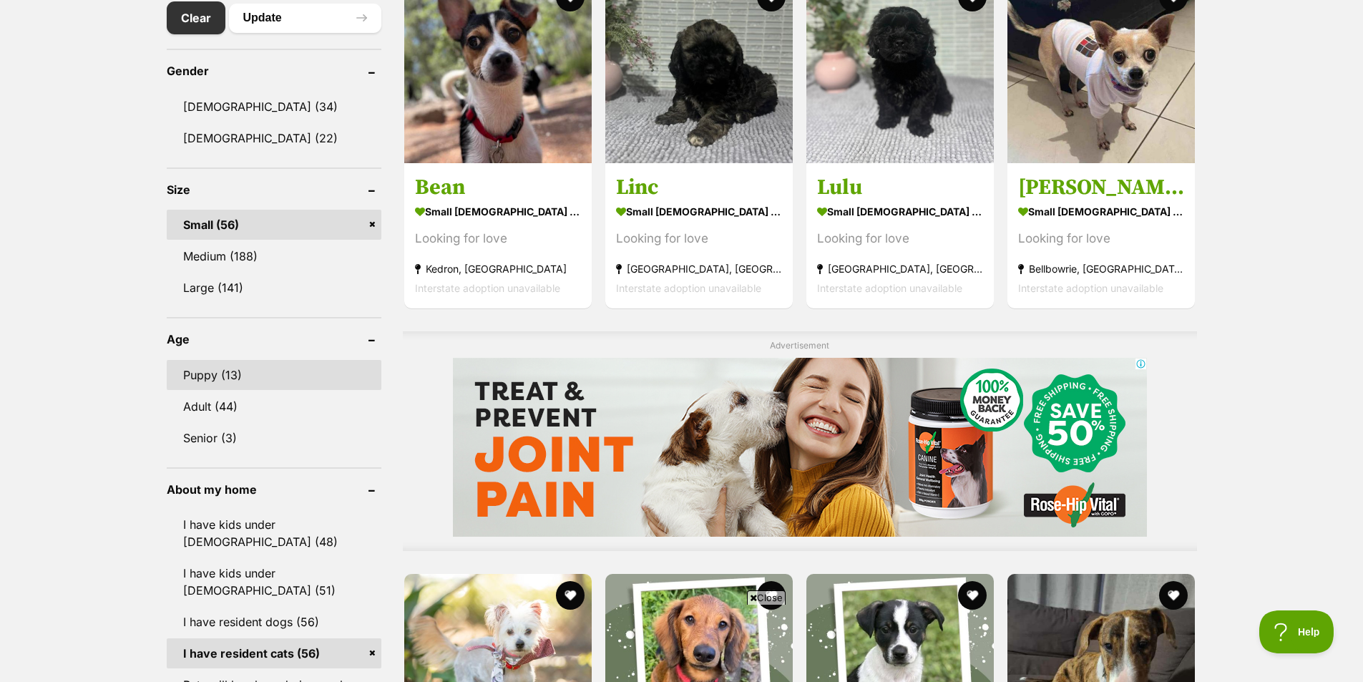
scroll to position [859, 0]
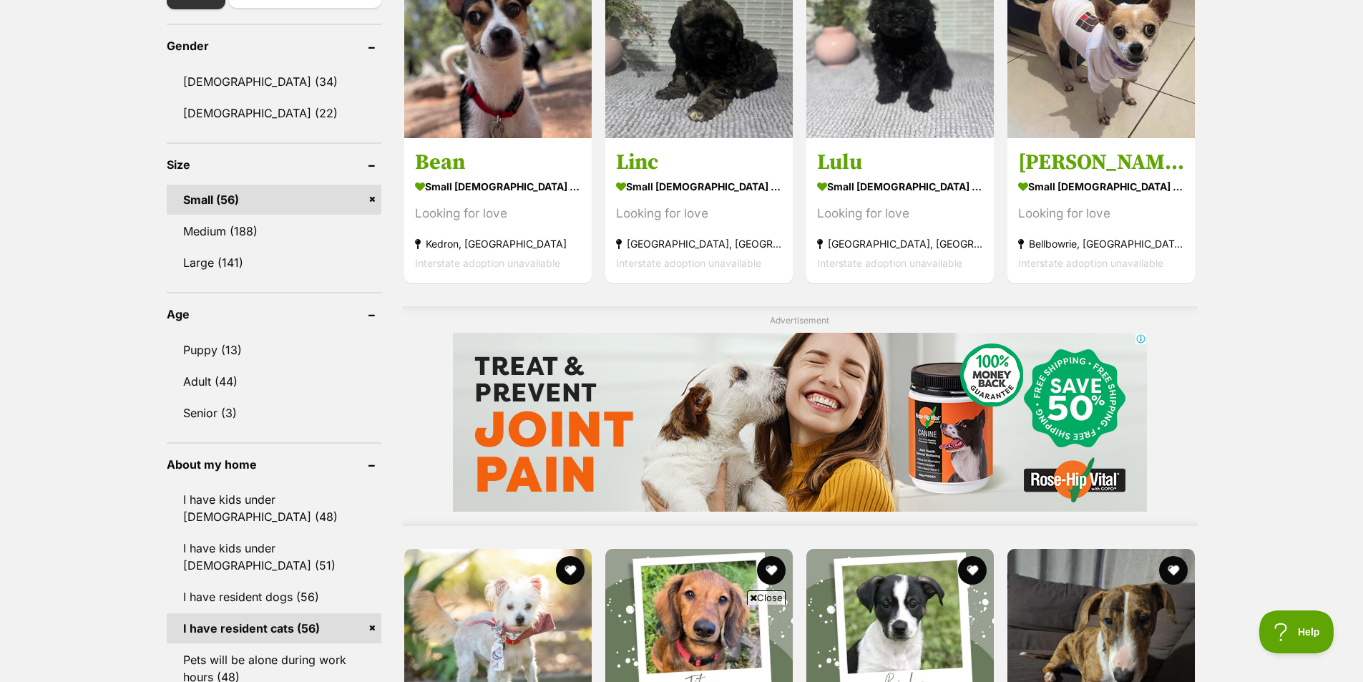
click at [303, 200] on link "Small (56)" at bounding box center [274, 200] width 215 height 30
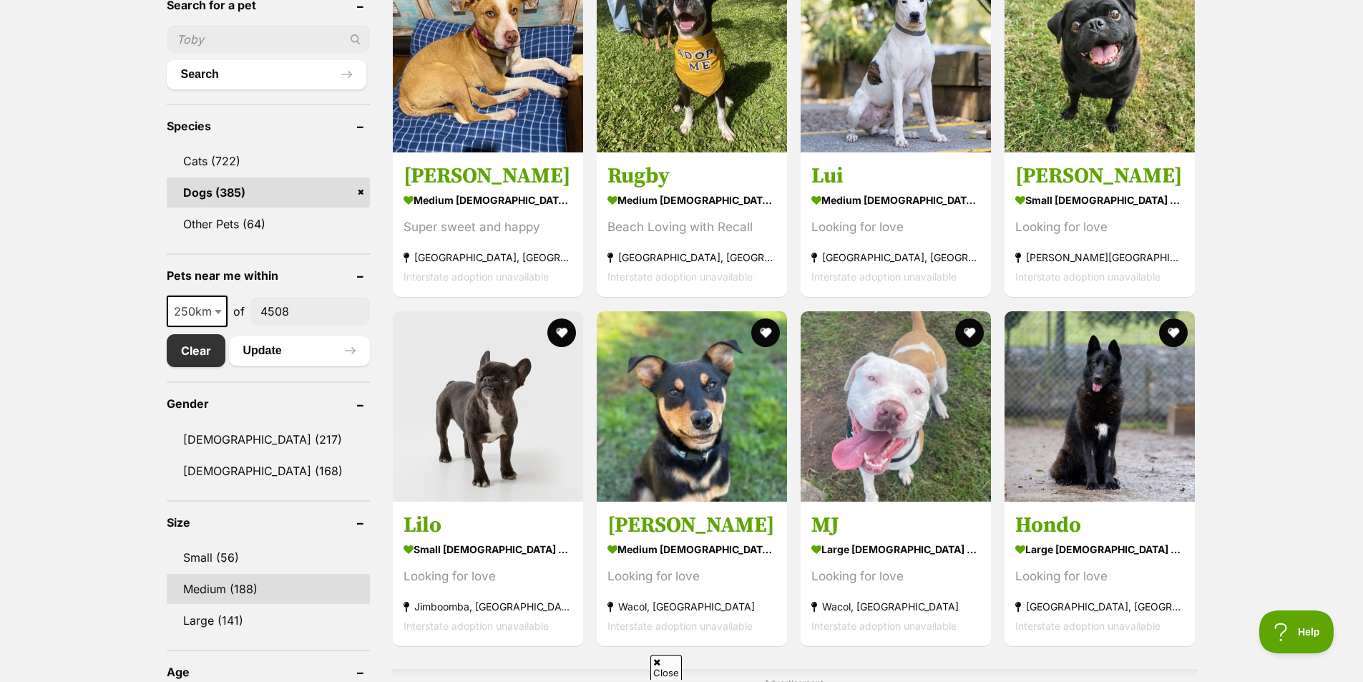
click at [267, 591] on link "Medium (188)" at bounding box center [269, 589] width 204 height 30
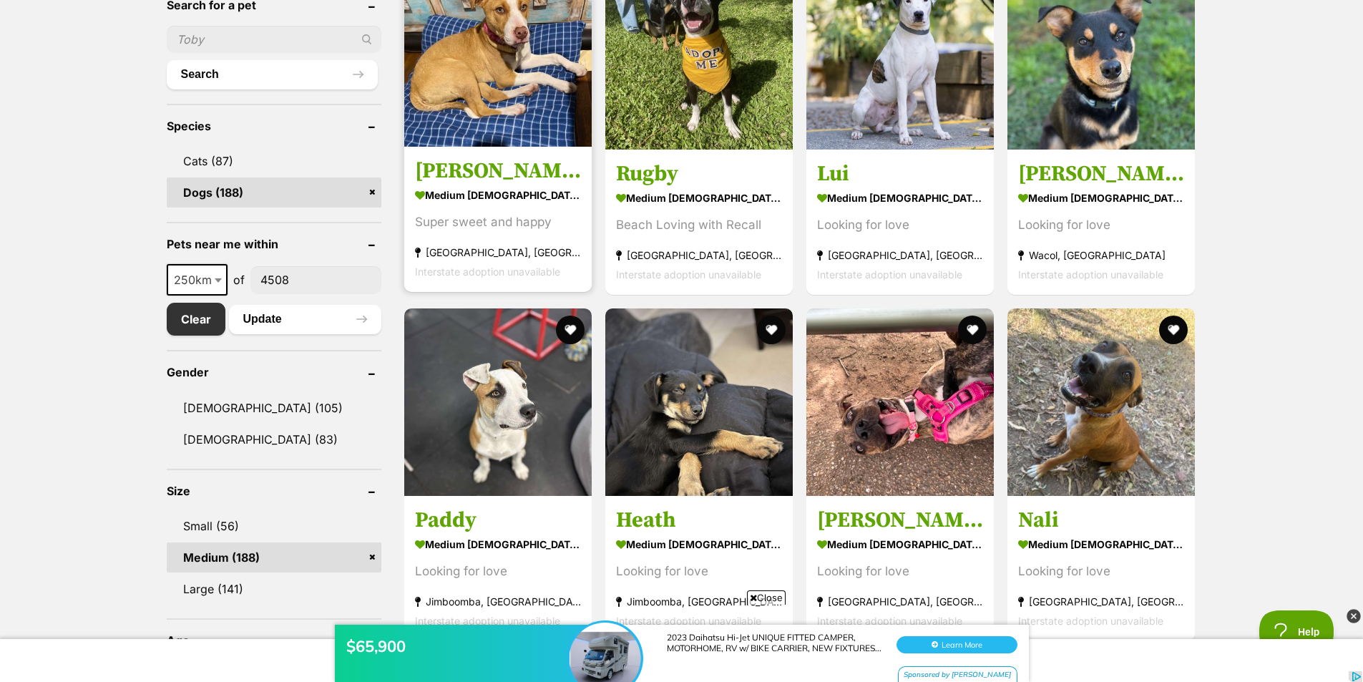
scroll to position [143, 0]
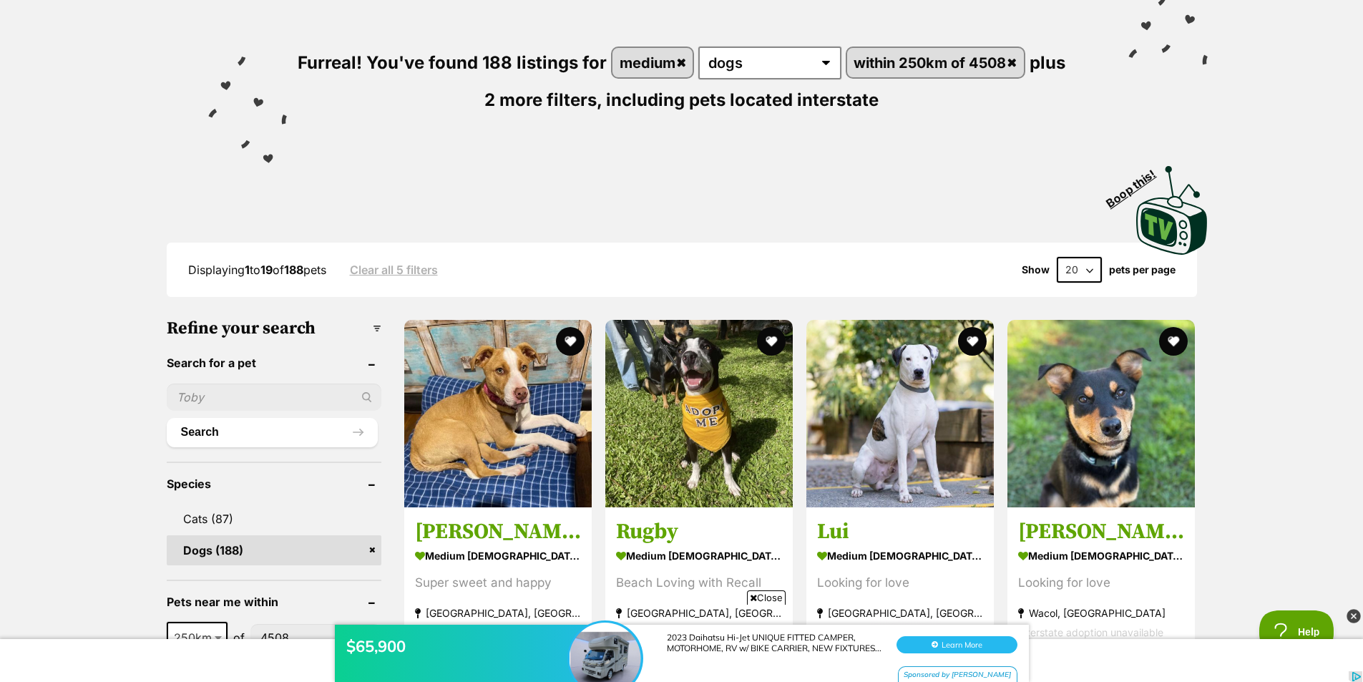
click at [1091, 268] on select "20 40 60" at bounding box center [1079, 270] width 45 height 26
select select "60"
click at [1057, 257] on select "20 40 60" at bounding box center [1079, 270] width 45 height 26
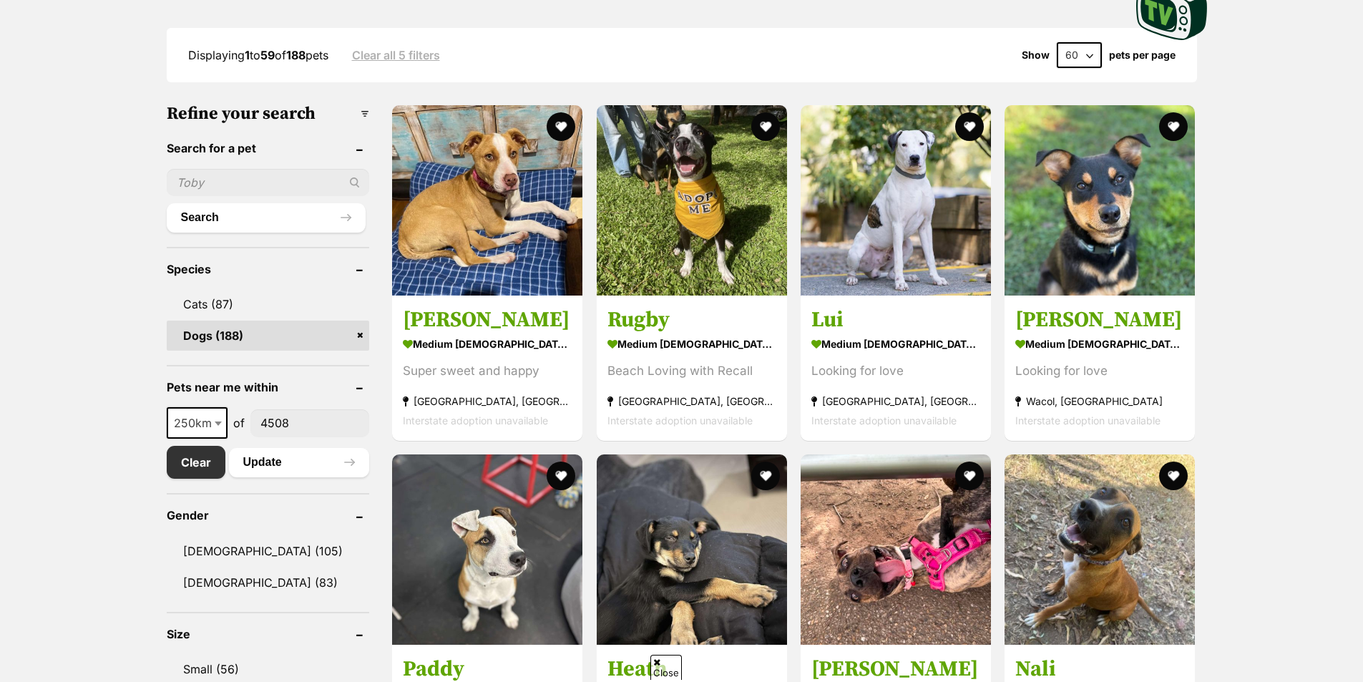
click at [218, 427] on span at bounding box center [220, 422] width 14 height 31
select select "100"
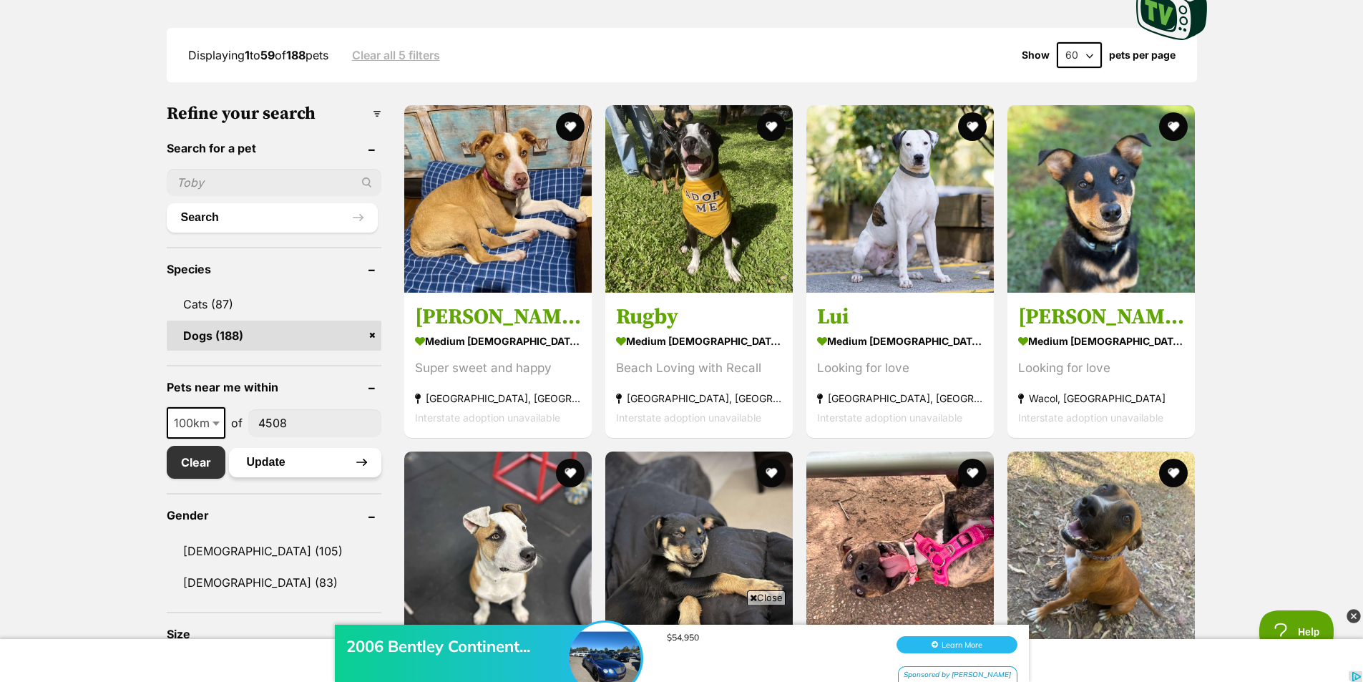
click at [288, 461] on button "Update" at bounding box center [305, 462] width 152 height 29
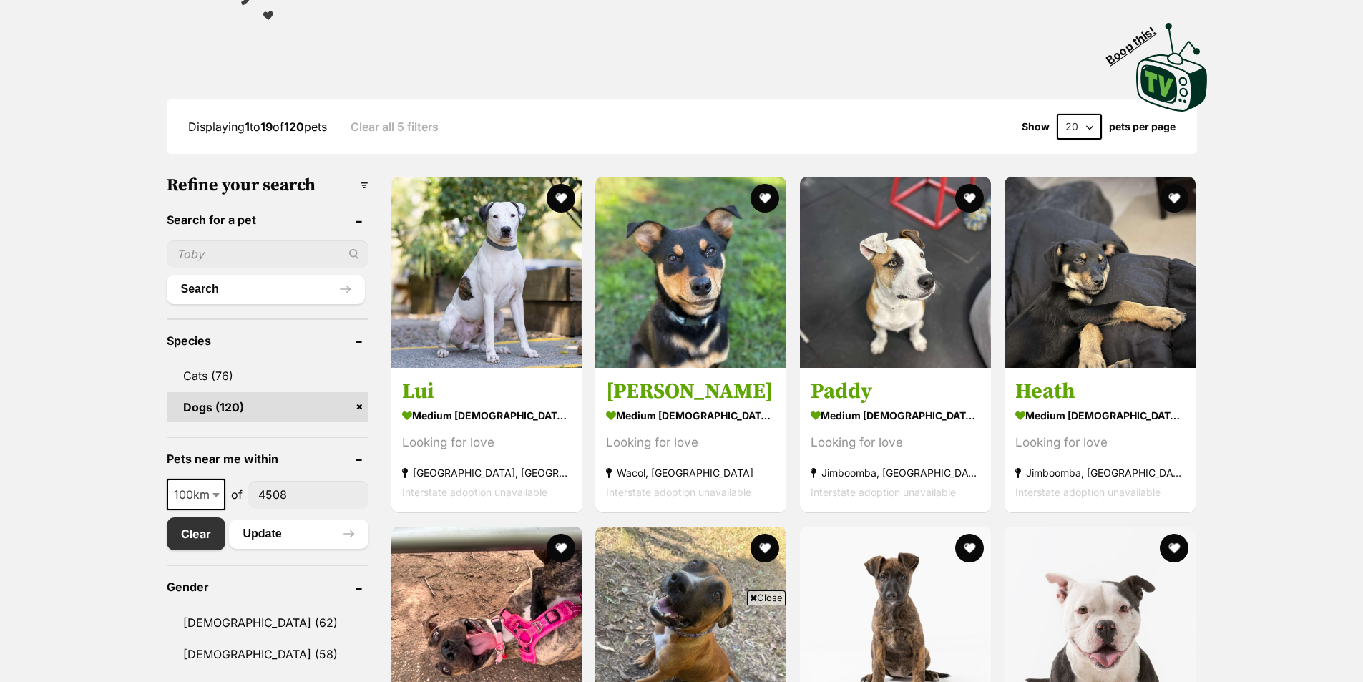
click at [1088, 132] on select "20 40 60" at bounding box center [1079, 127] width 45 height 26
select select "60"
click at [1057, 114] on select "20 40 60" at bounding box center [1079, 127] width 45 height 26
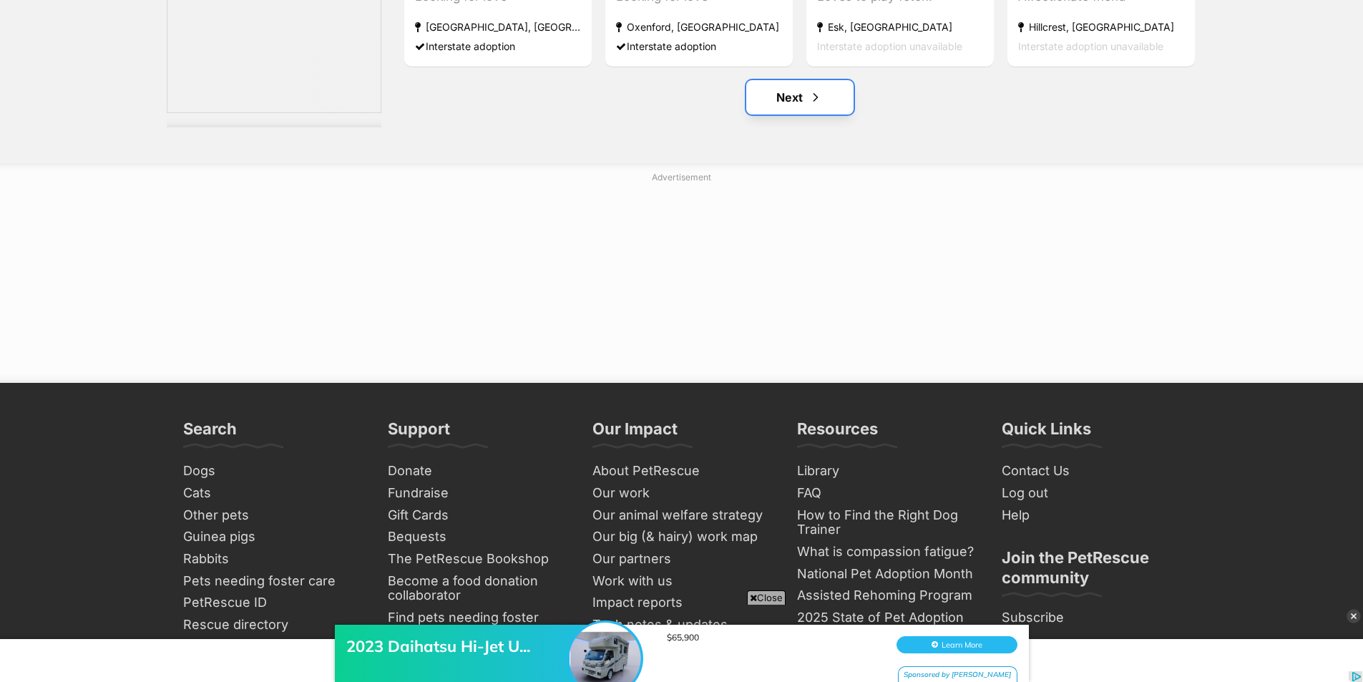
click at [787, 104] on link "Next" at bounding box center [799, 97] width 107 height 34
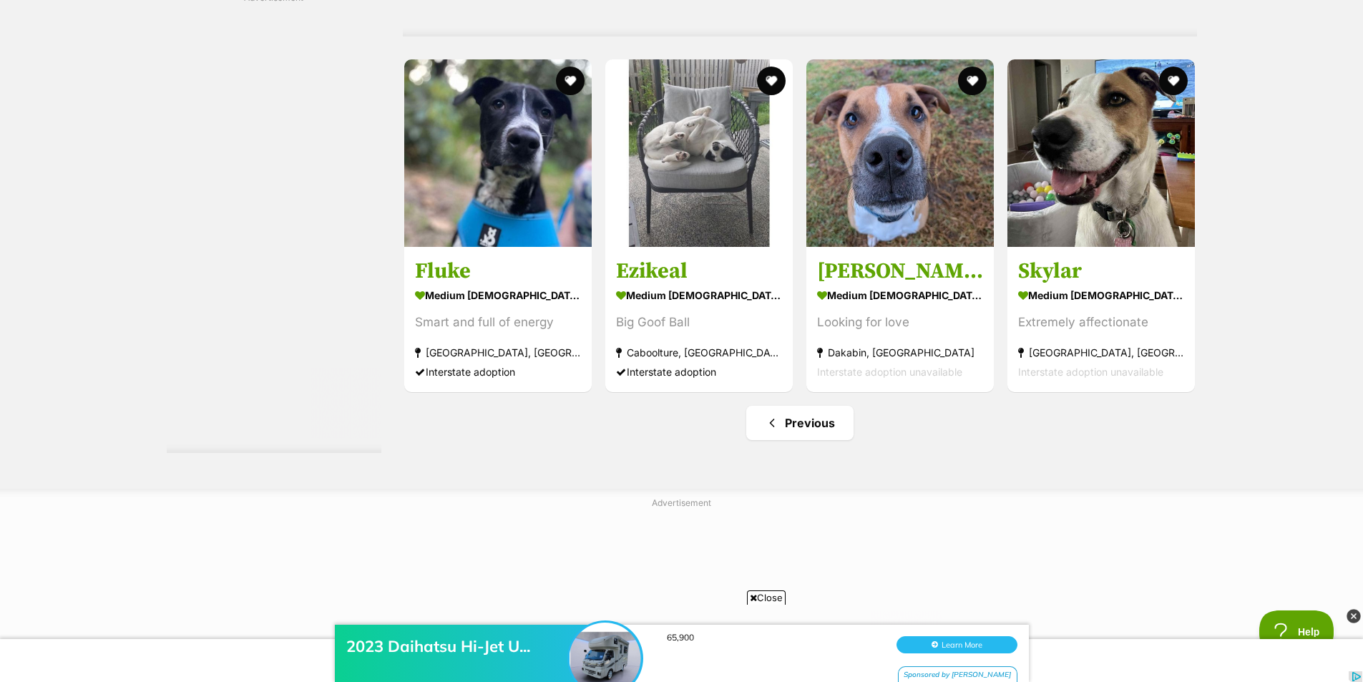
scroll to position [7354, 0]
